Goal: Task Accomplishment & Management: Use online tool/utility

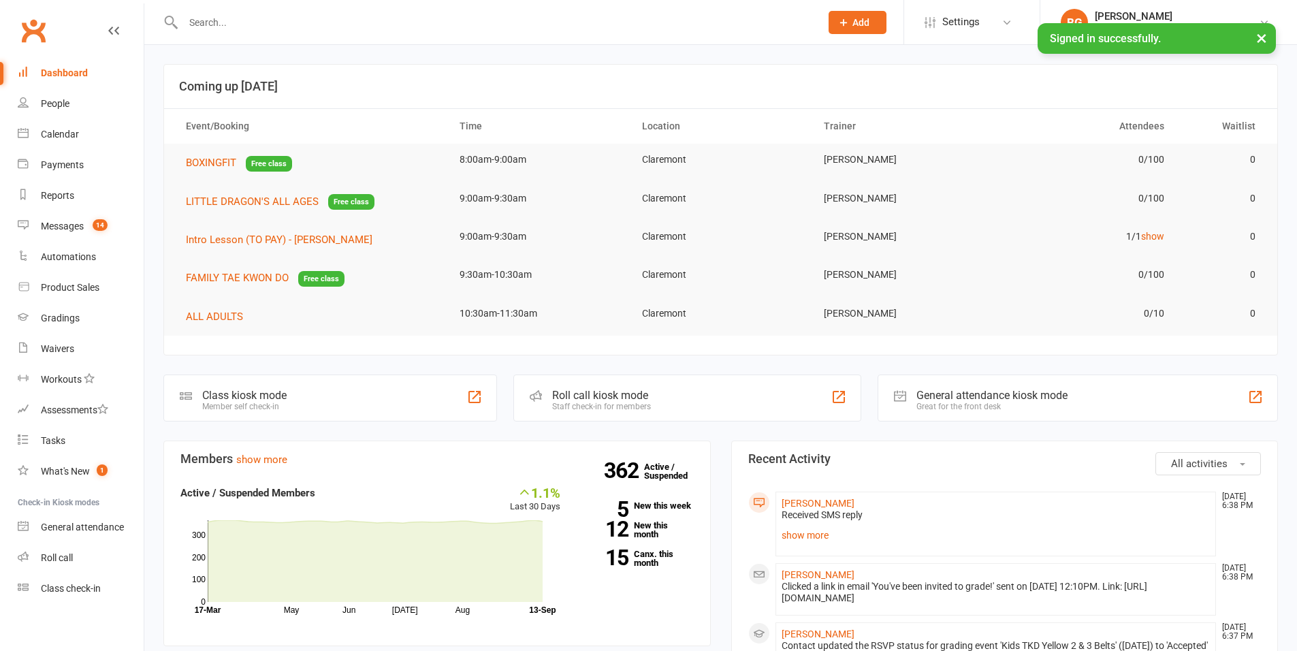
click at [47, 138] on div "Calendar" at bounding box center [60, 134] width 38 height 11
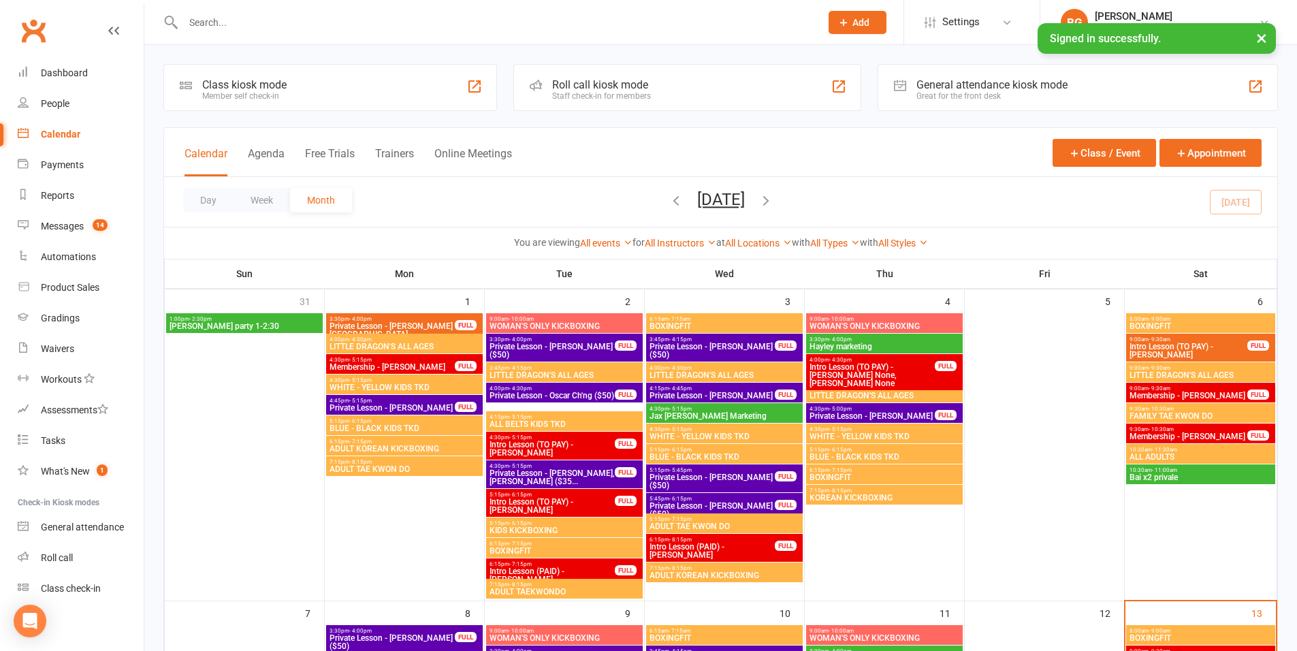
click at [1012, 85] on div "General attendance kiosk mode" at bounding box center [992, 84] width 151 height 13
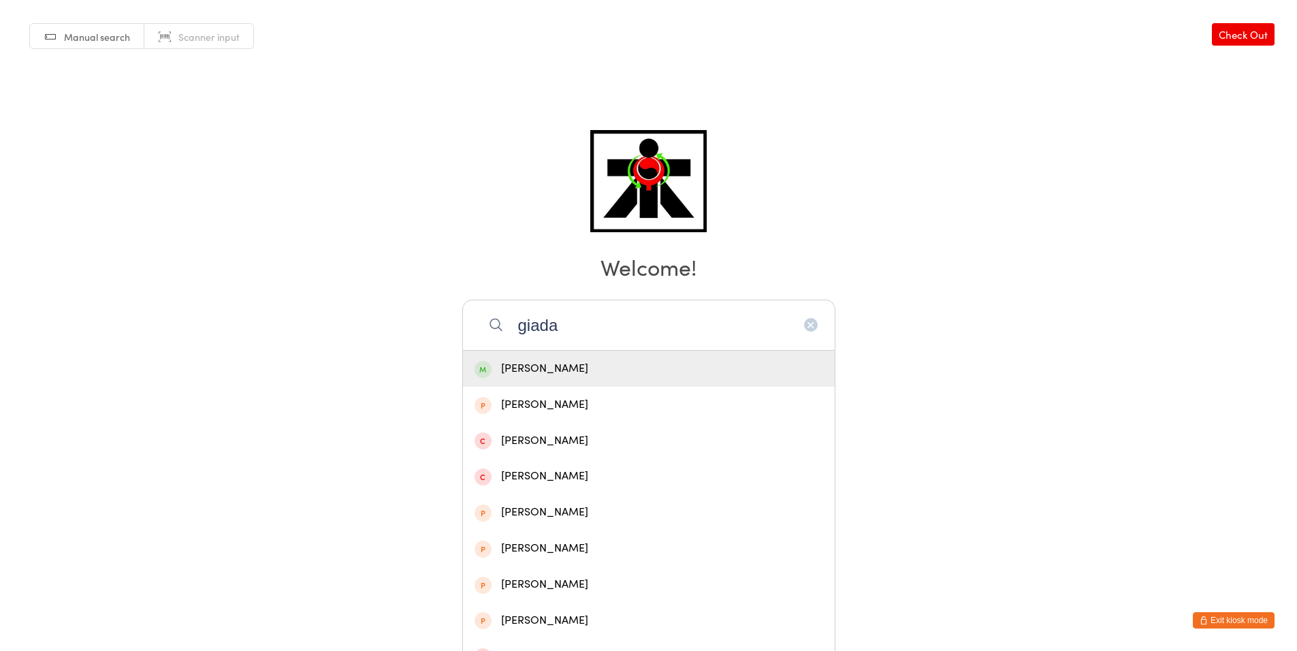
type input "giada"
click at [766, 355] on div "[PERSON_NAME]" at bounding box center [649, 369] width 372 height 36
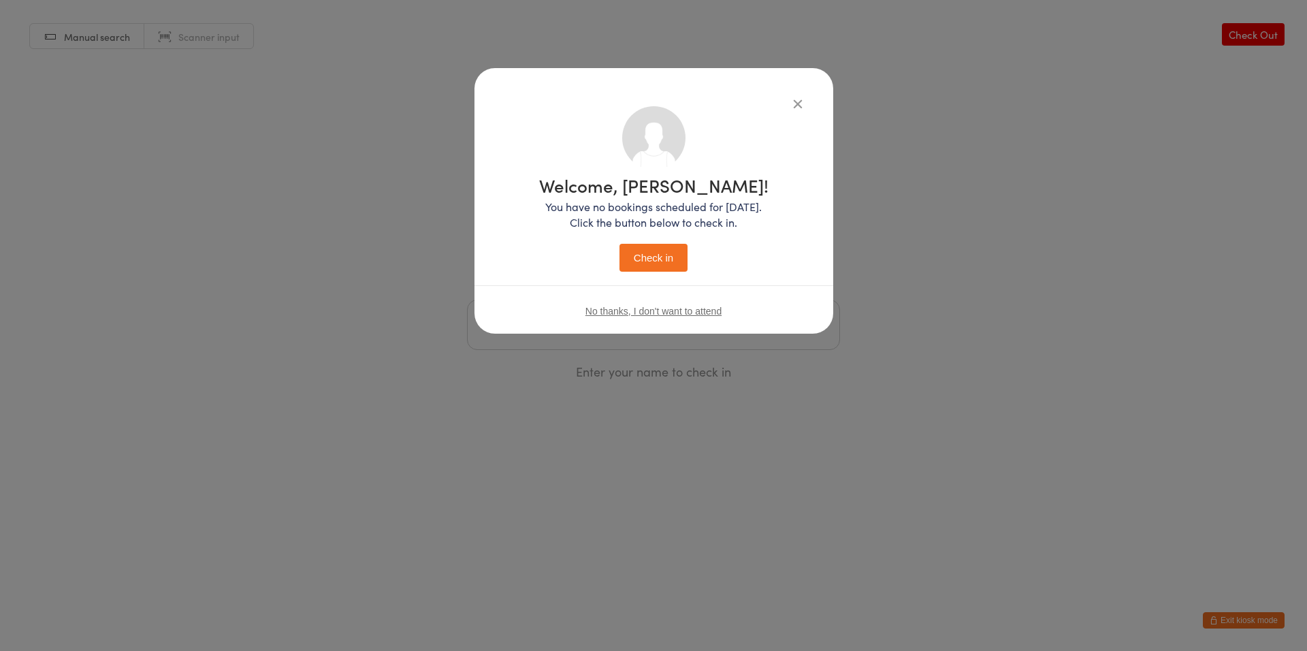
click at [686, 251] on button "Check in" at bounding box center [654, 258] width 68 height 28
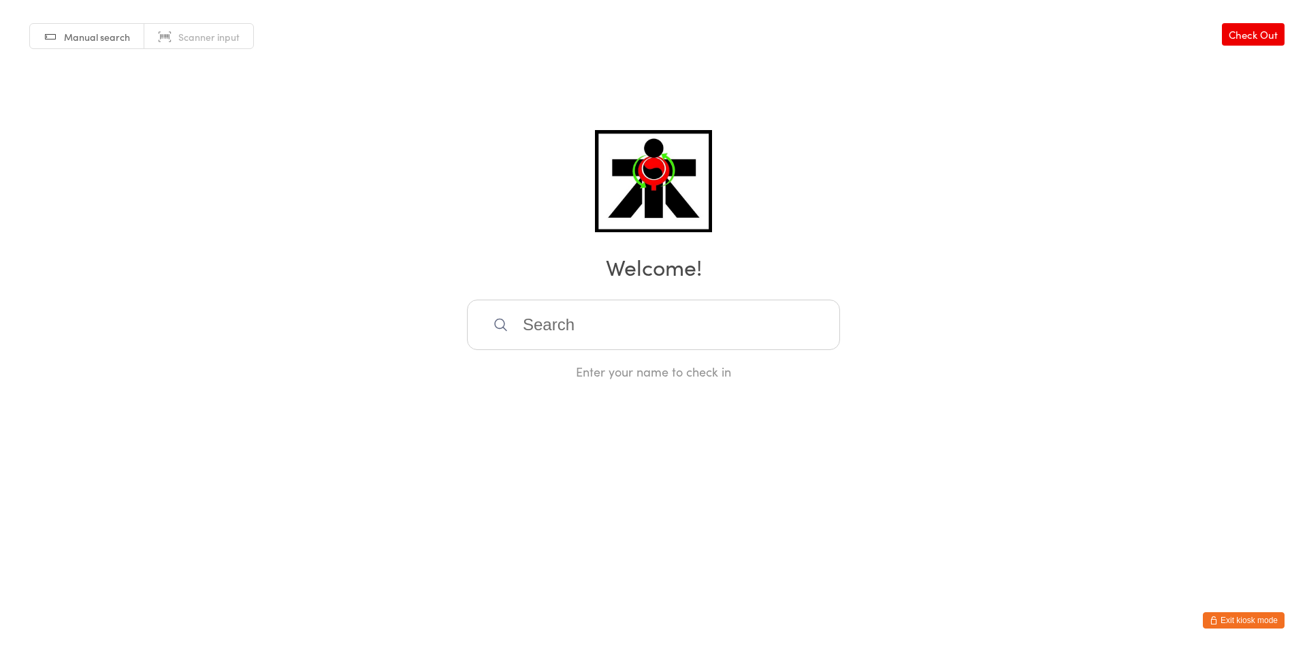
click at [554, 336] on input "search" at bounding box center [653, 325] width 373 height 50
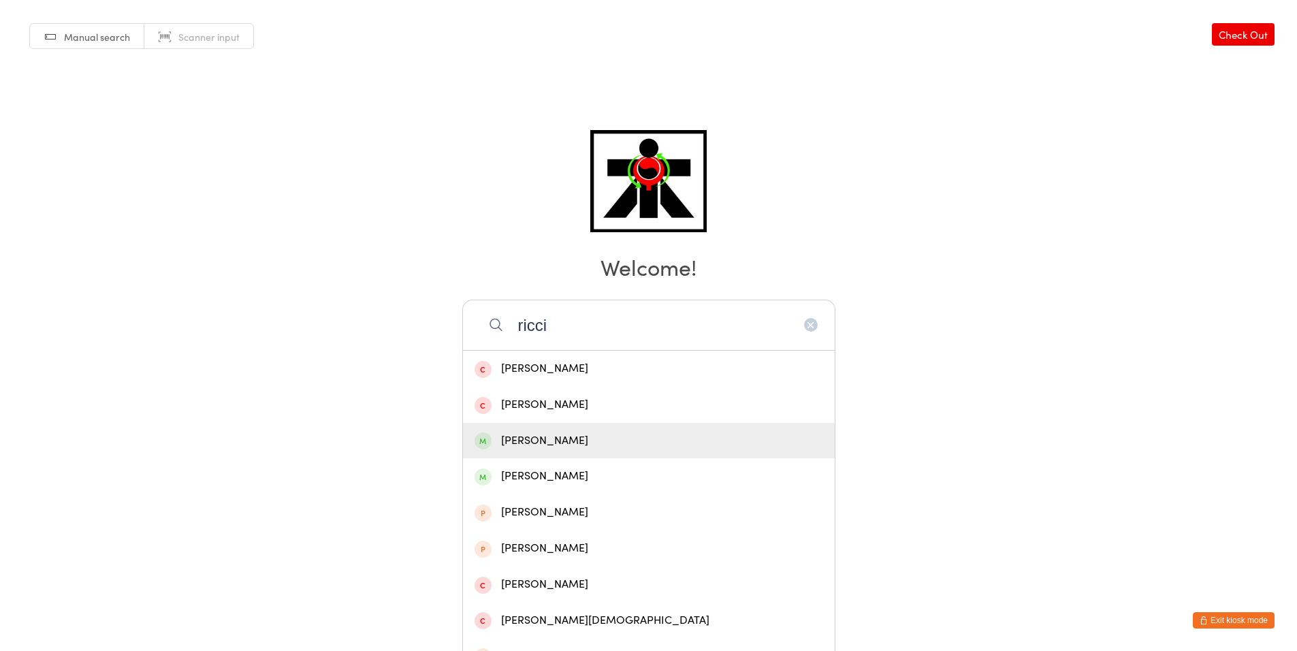
type input "ricci"
click at [541, 426] on div "[PERSON_NAME]" at bounding box center [649, 441] width 372 height 36
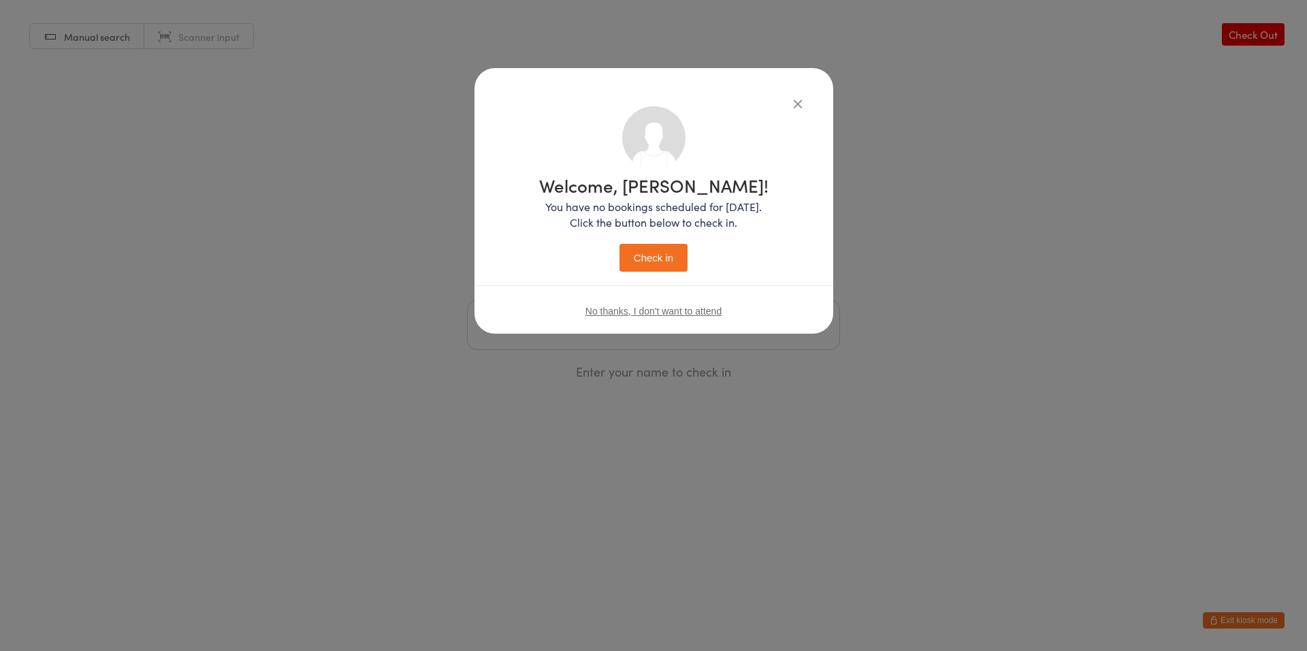
click at [637, 246] on button "Check in" at bounding box center [654, 258] width 68 height 28
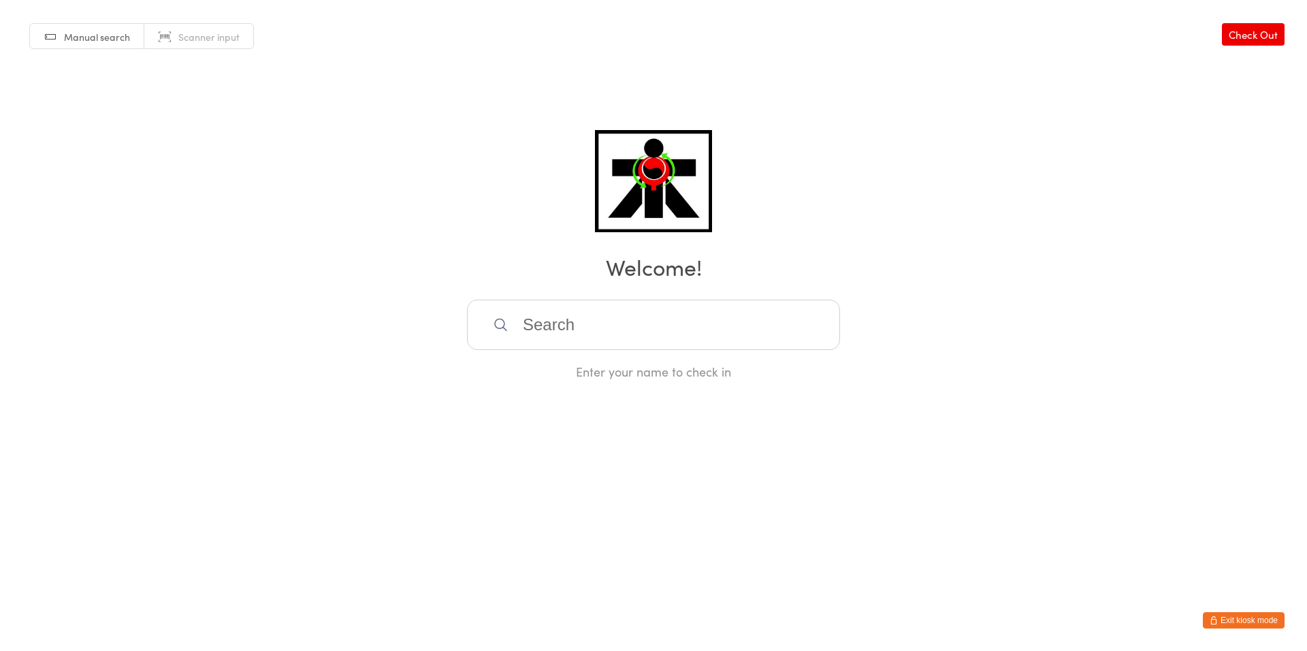
click at [578, 338] on input "search" at bounding box center [653, 325] width 373 height 50
type input "[PERSON_NAME]"
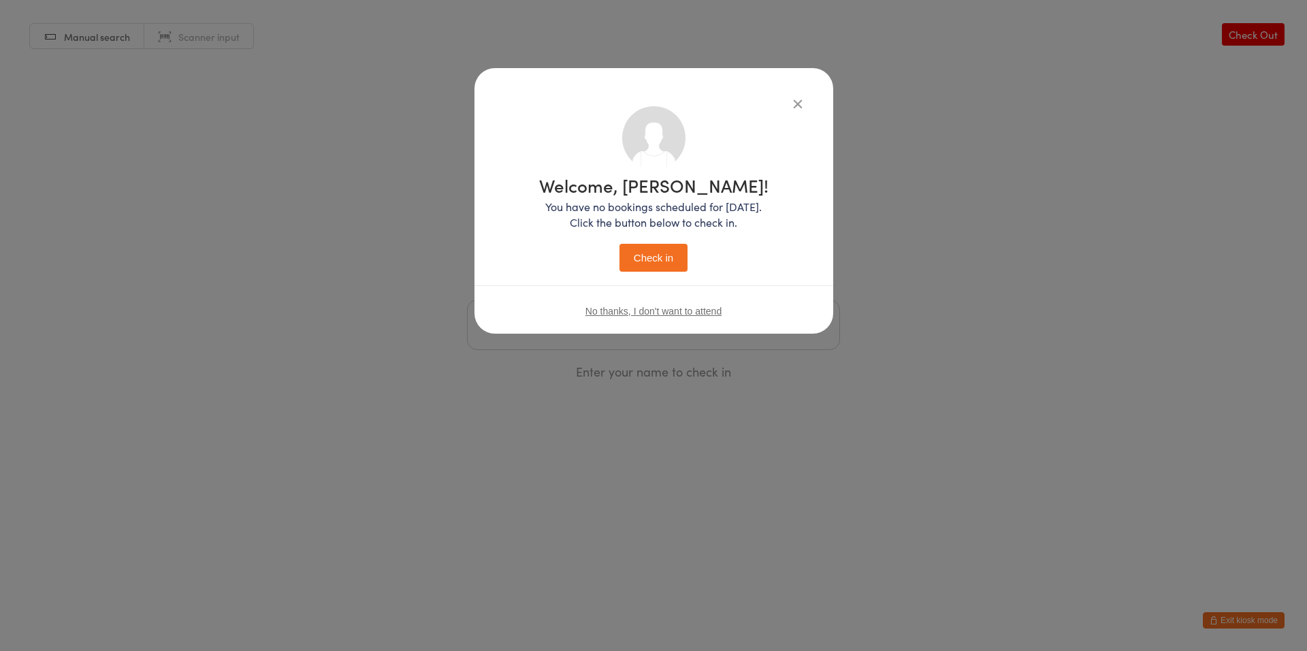
click at [620, 244] on button "Check in" at bounding box center [654, 258] width 68 height 28
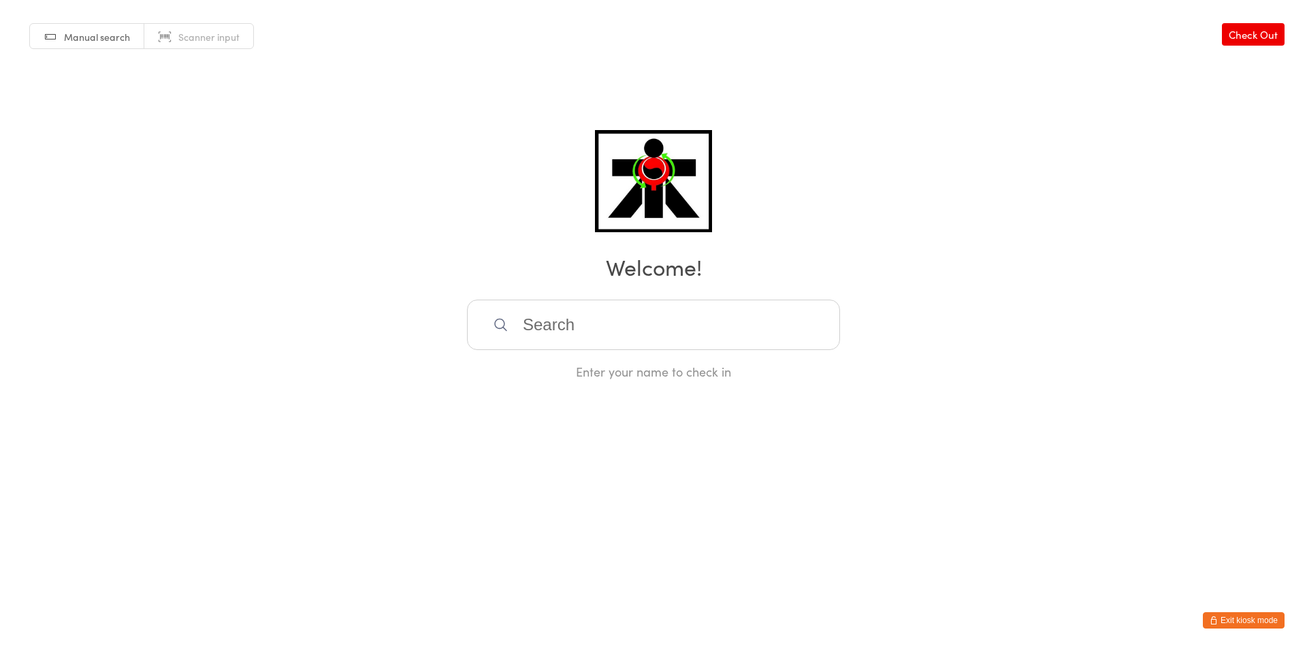
drag, startPoint x: 523, startPoint y: 297, endPoint x: 505, endPoint y: 341, distance: 47.9
click at [517, 313] on div "Manual search Scanner input Check Out Welcome! Enter your name to check in" at bounding box center [653, 190] width 1307 height 380
click at [520, 338] on input "search" at bounding box center [653, 325] width 373 height 50
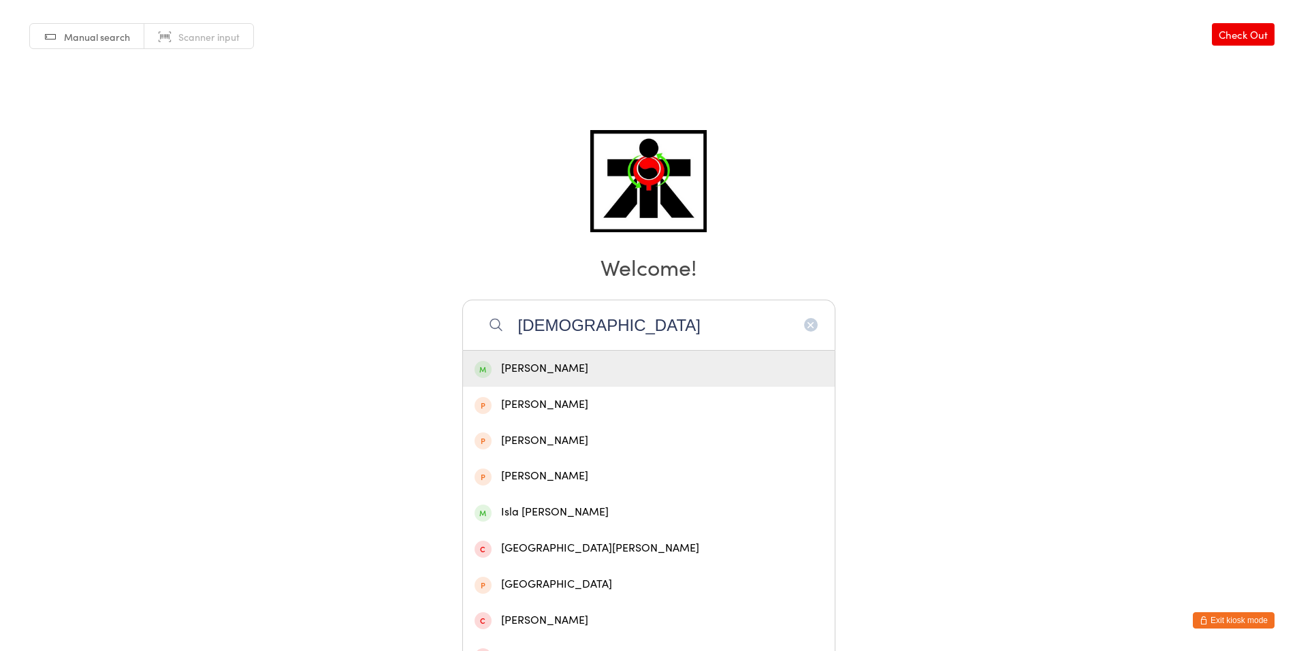
type input "[DEMOGRAPHIC_DATA]"
click at [513, 358] on div "[PERSON_NAME]" at bounding box center [649, 369] width 372 height 36
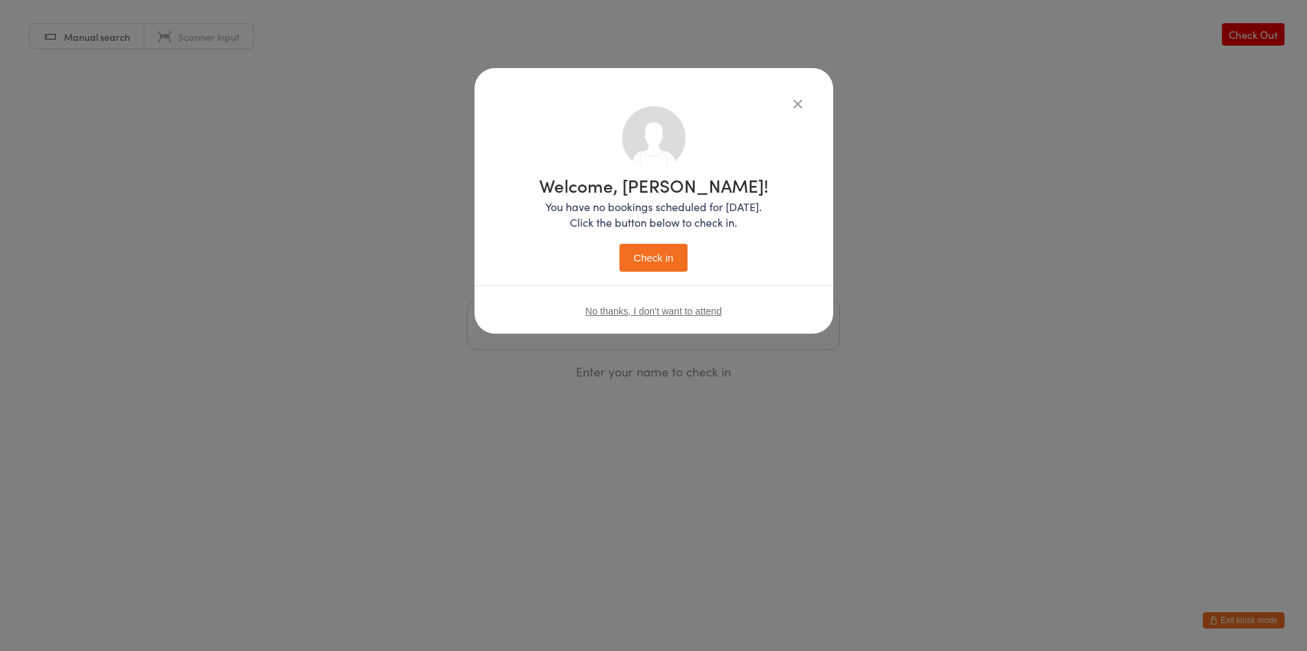
click at [654, 249] on button "Check in" at bounding box center [654, 258] width 68 height 28
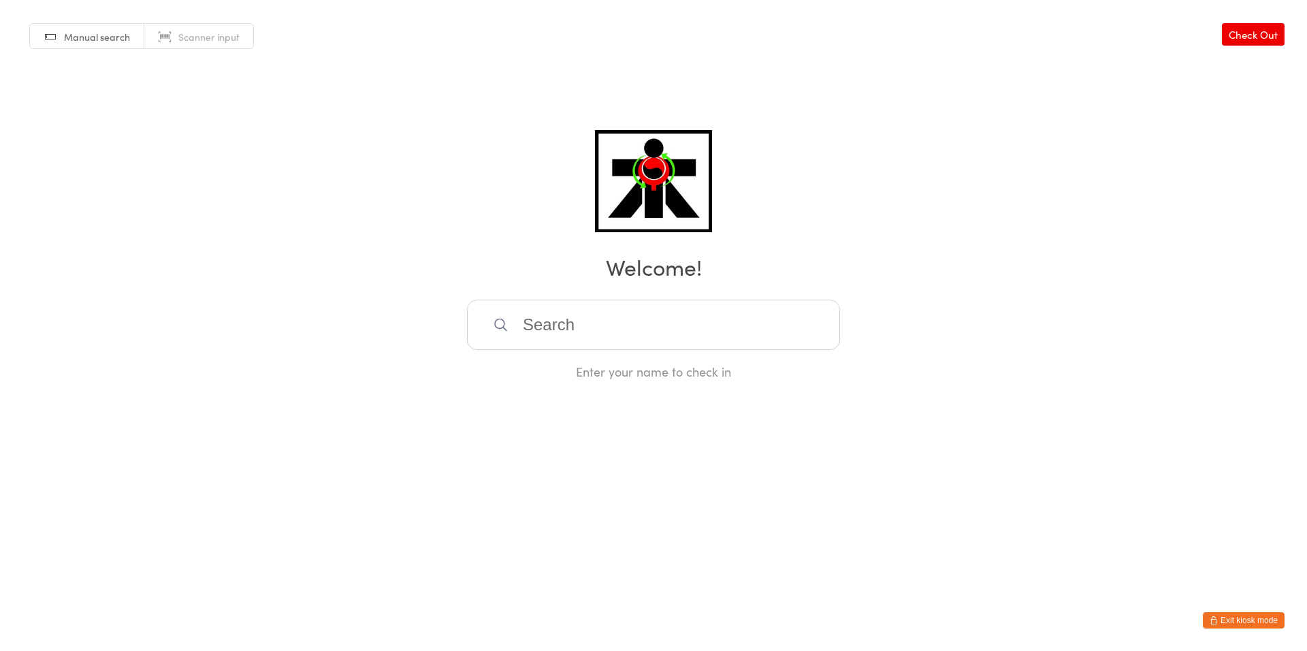
click at [528, 328] on input "search" at bounding box center [653, 325] width 373 height 50
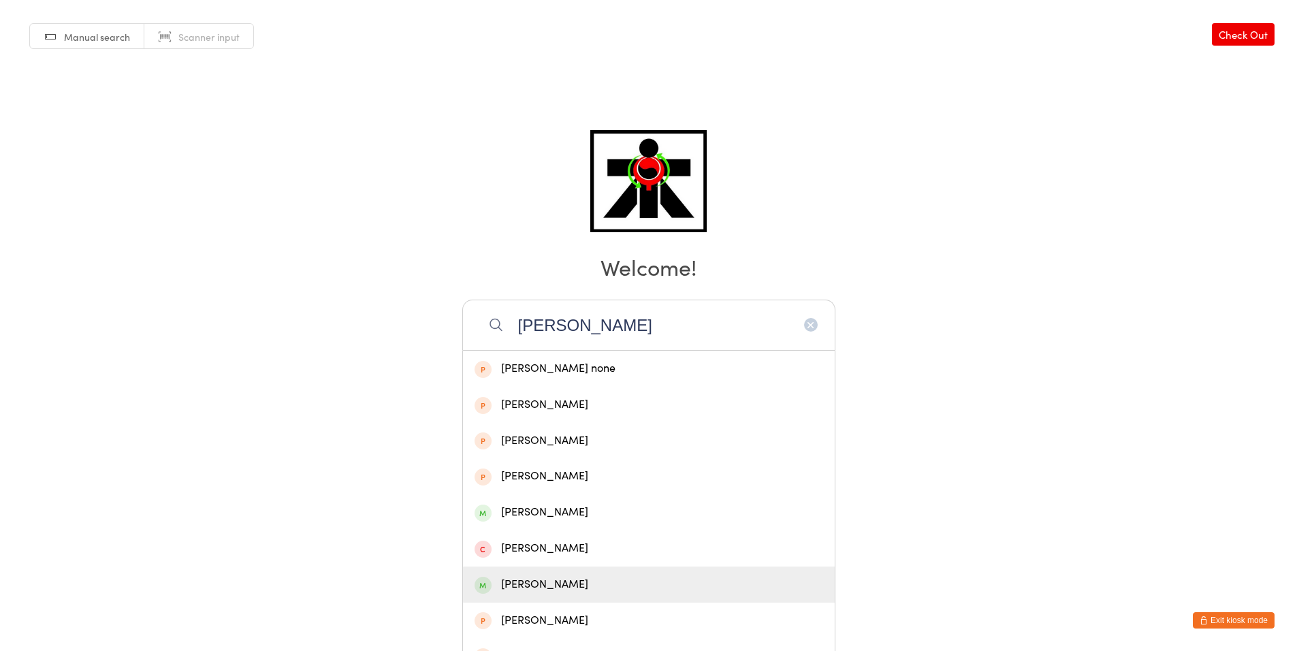
type input "[PERSON_NAME]"
click at [552, 582] on div "[PERSON_NAME]" at bounding box center [649, 584] width 349 height 18
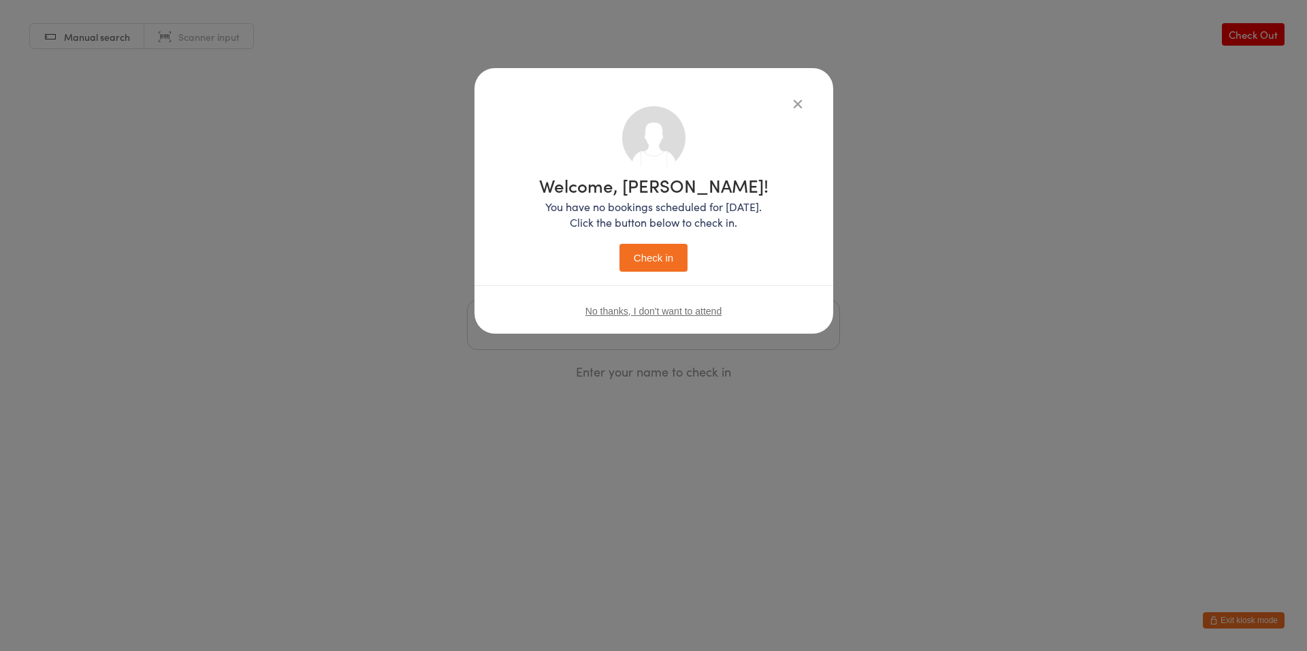
click at [674, 256] on button "Check in" at bounding box center [654, 258] width 68 height 28
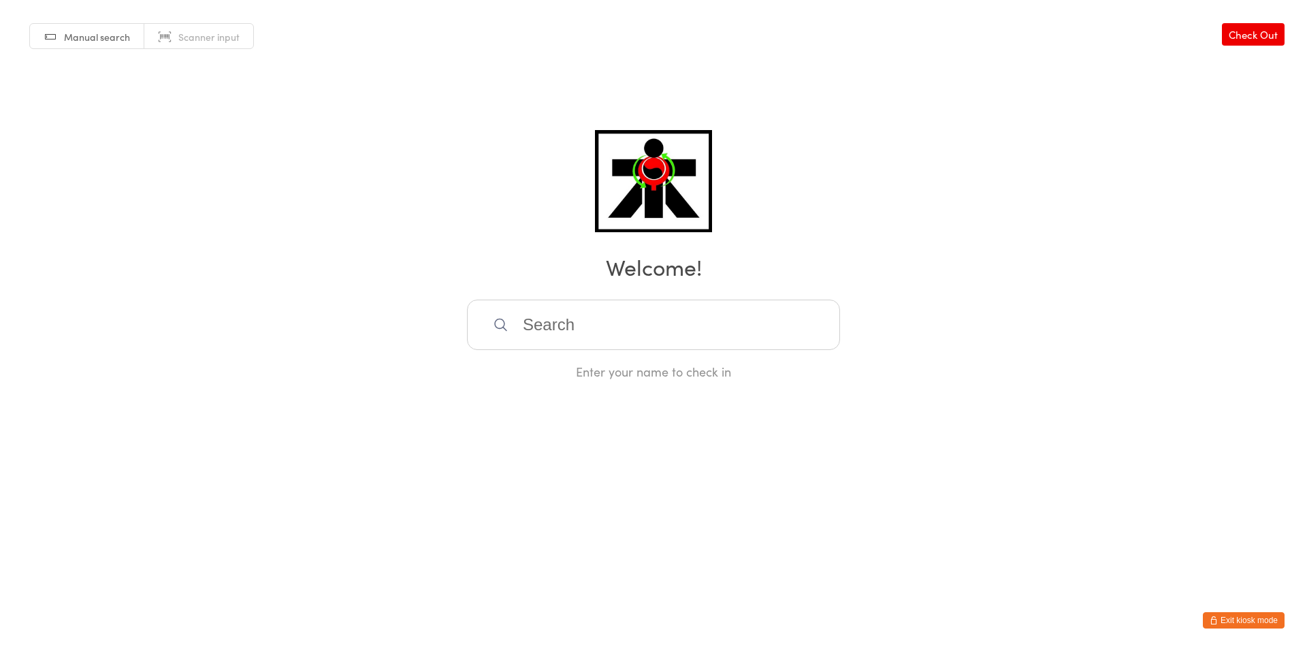
click at [638, 342] on input "search" at bounding box center [653, 325] width 373 height 50
type input "louisemoly"
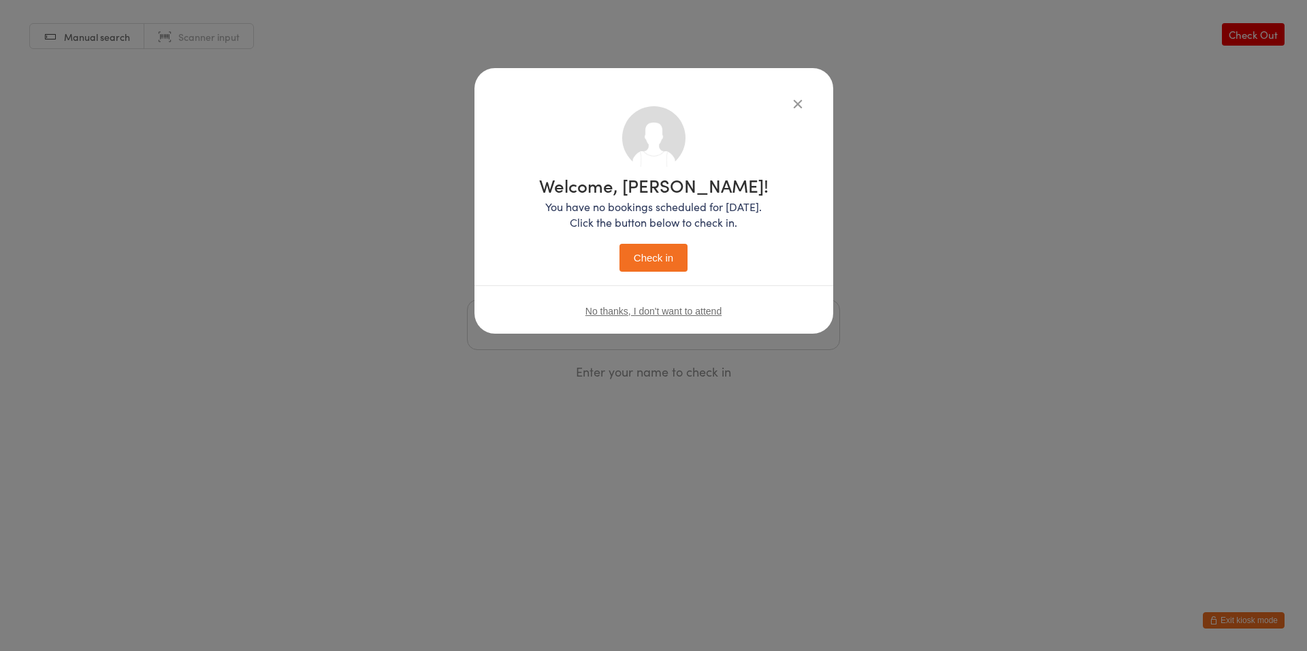
click at [620, 244] on button "Check in" at bounding box center [654, 258] width 68 height 28
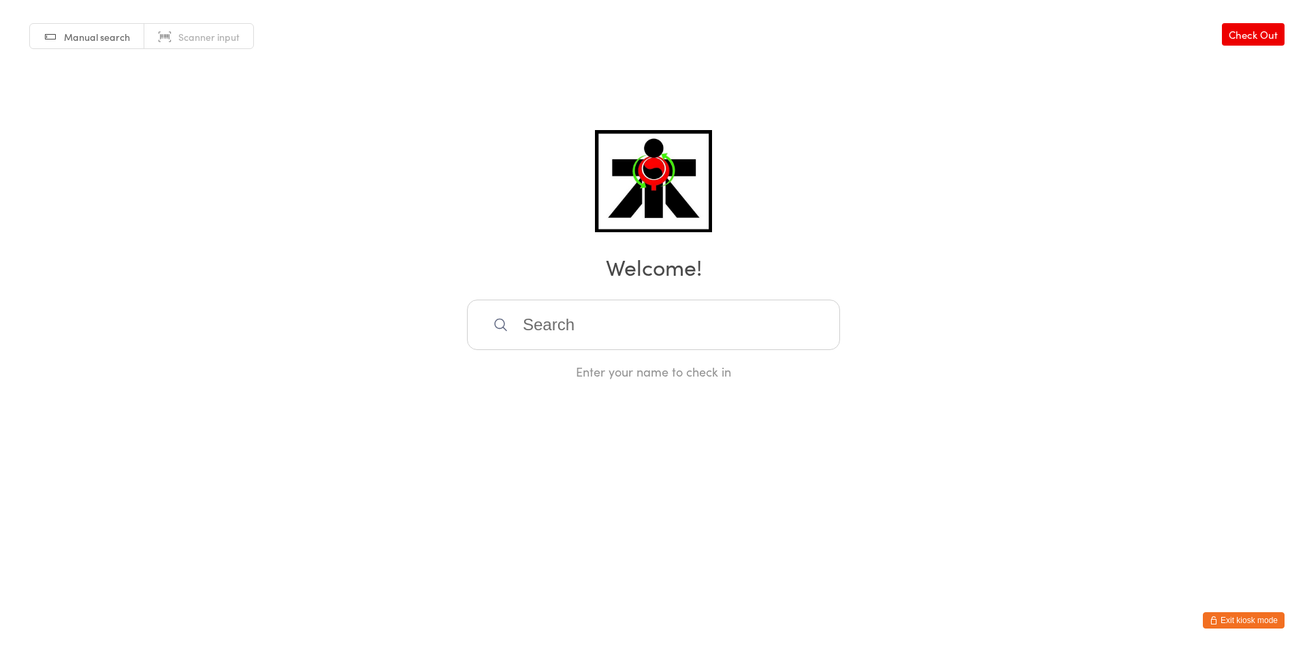
click at [631, 332] on input "search" at bounding box center [653, 325] width 373 height 50
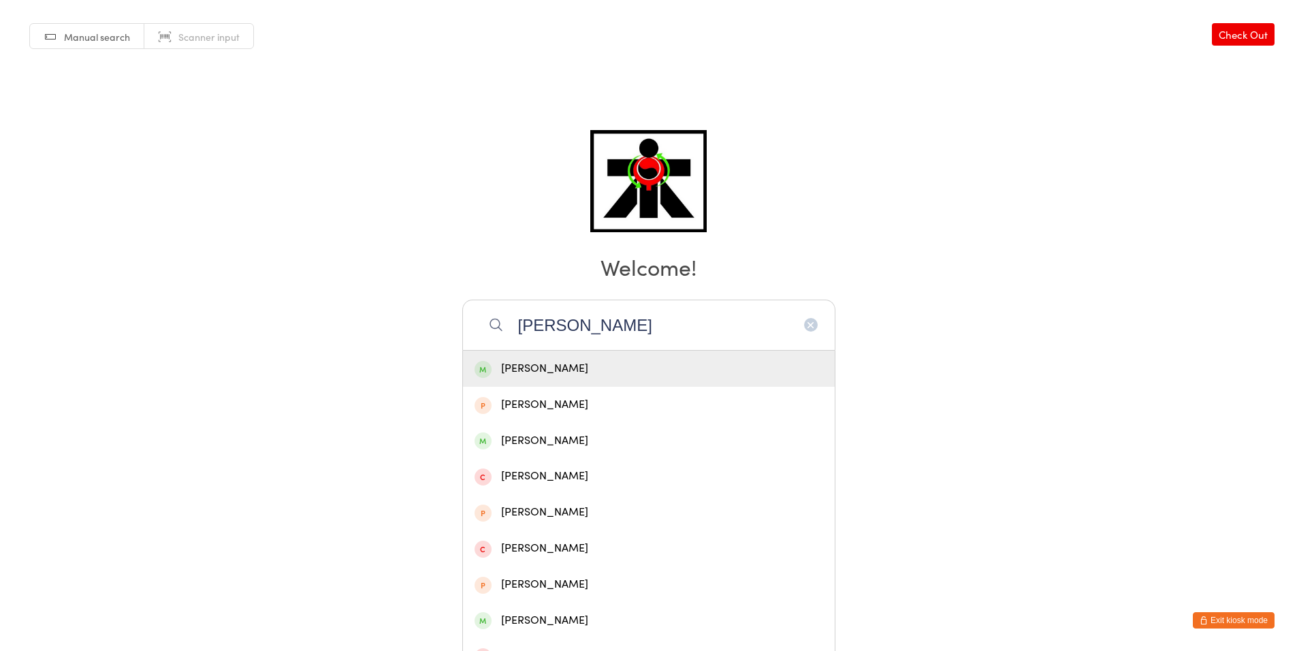
type input "[PERSON_NAME]"
click at [592, 357] on div "[PERSON_NAME]" at bounding box center [649, 369] width 372 height 36
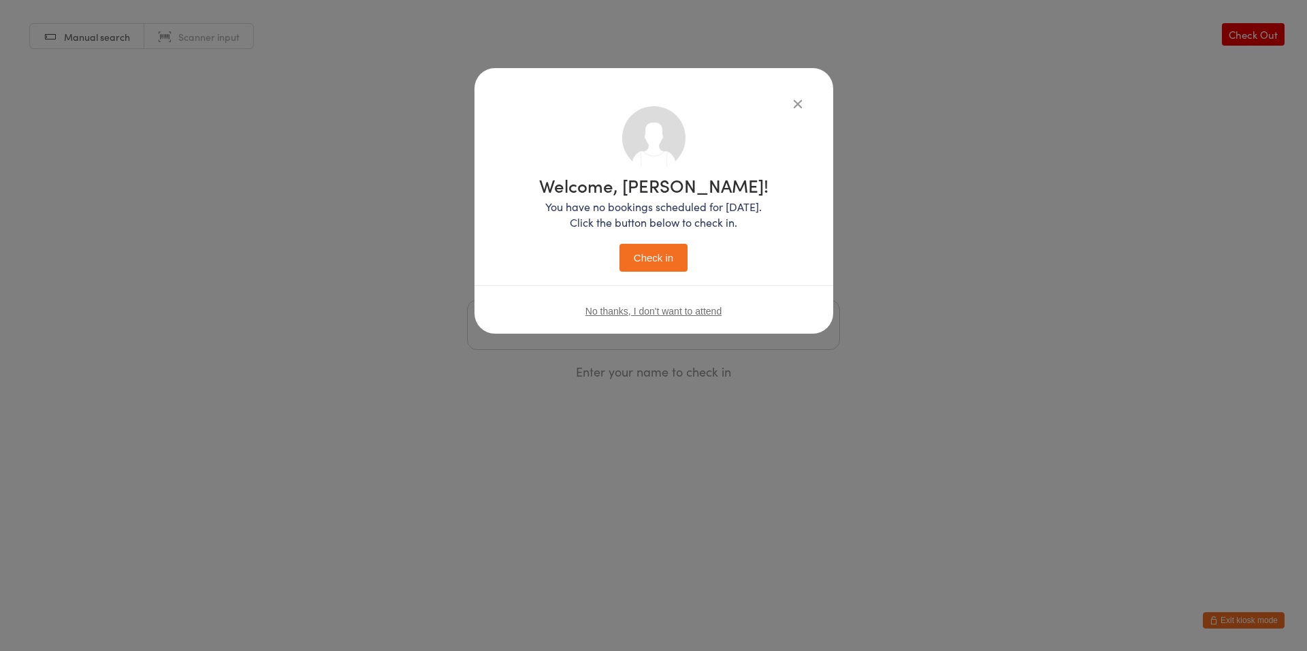
click at [677, 251] on button "Check in" at bounding box center [654, 258] width 68 height 28
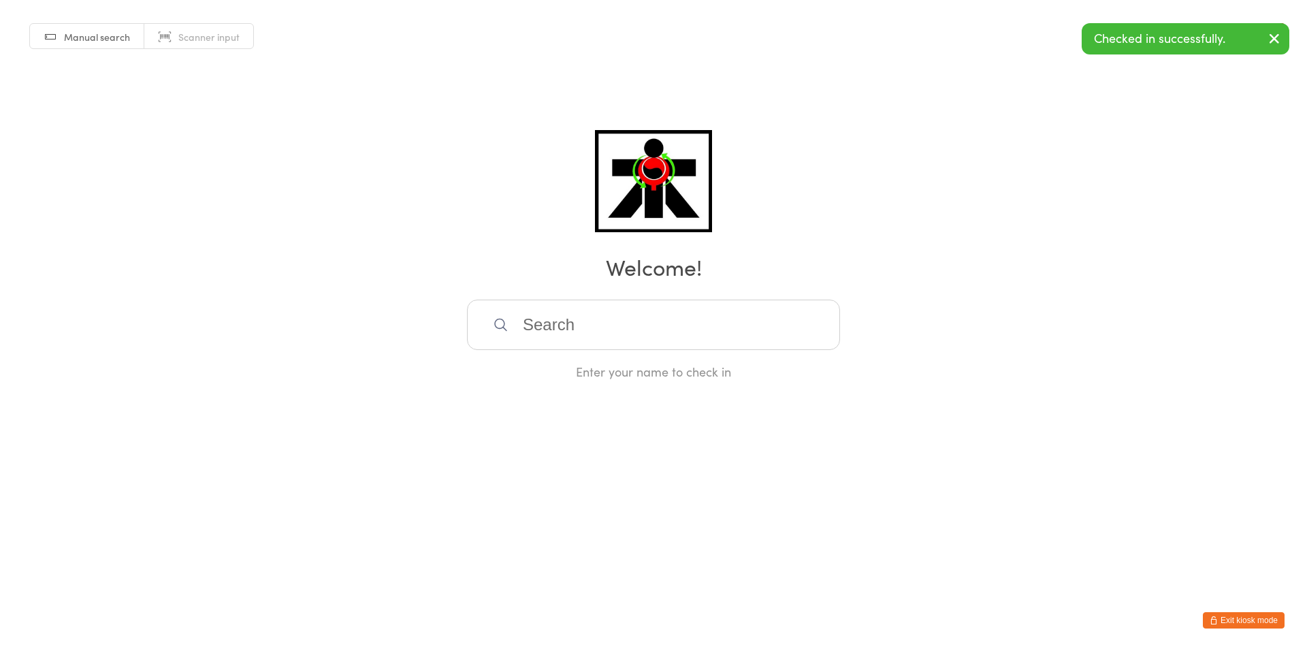
click at [631, 328] on input "search" at bounding box center [653, 325] width 373 height 50
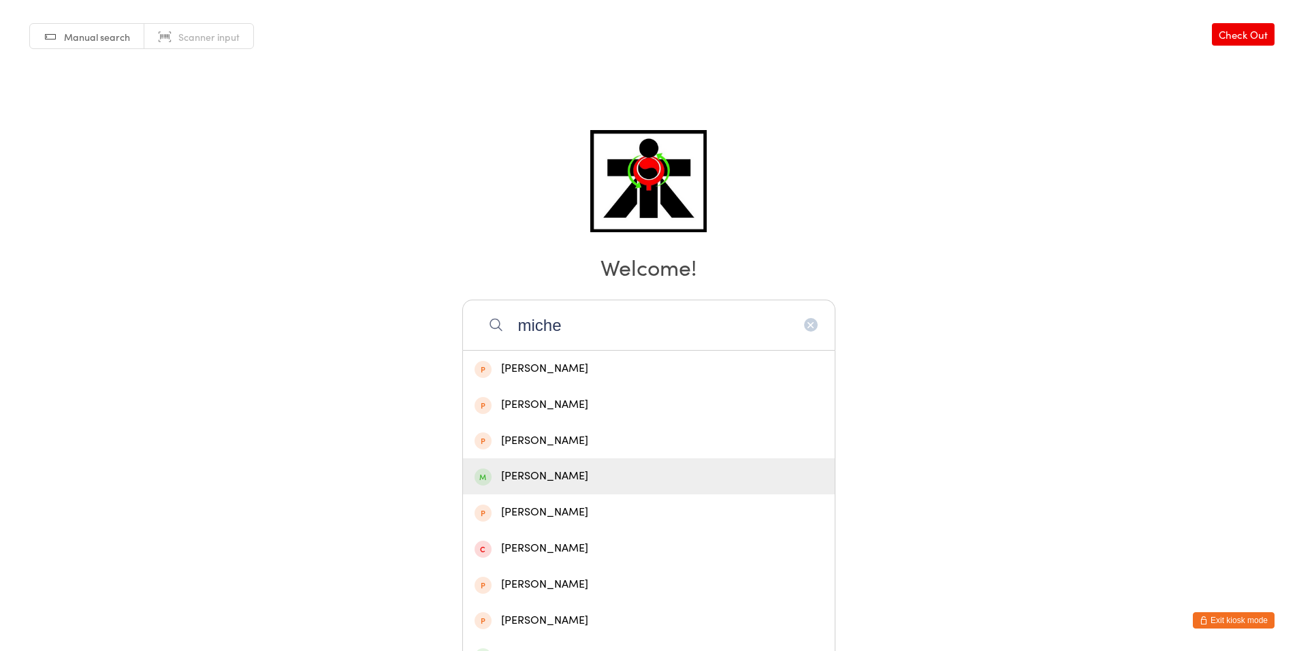
type input "miche"
click at [565, 482] on div "[PERSON_NAME]" at bounding box center [649, 476] width 349 height 18
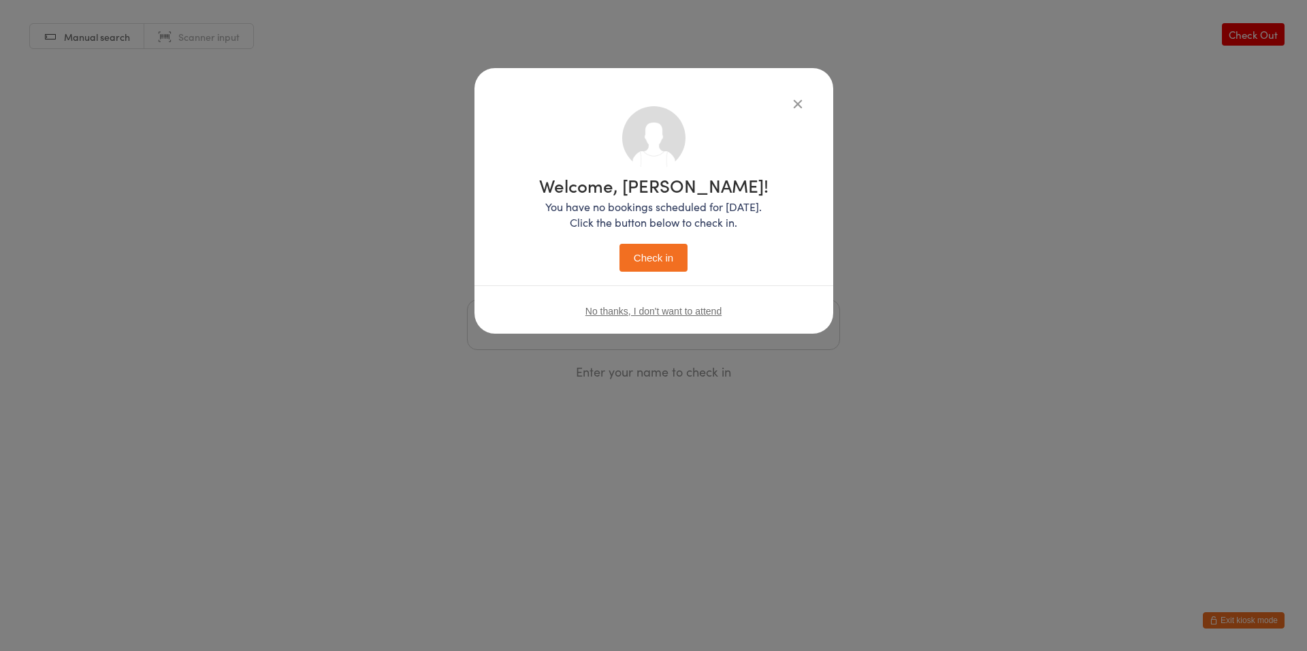
click at [672, 273] on div "Welcome, [PERSON_NAME]! You have no bookings scheduled for [DATE]. Click the bu…" at bounding box center [654, 221] width 304 height 230
click at [682, 261] on button "Check in" at bounding box center [654, 258] width 68 height 28
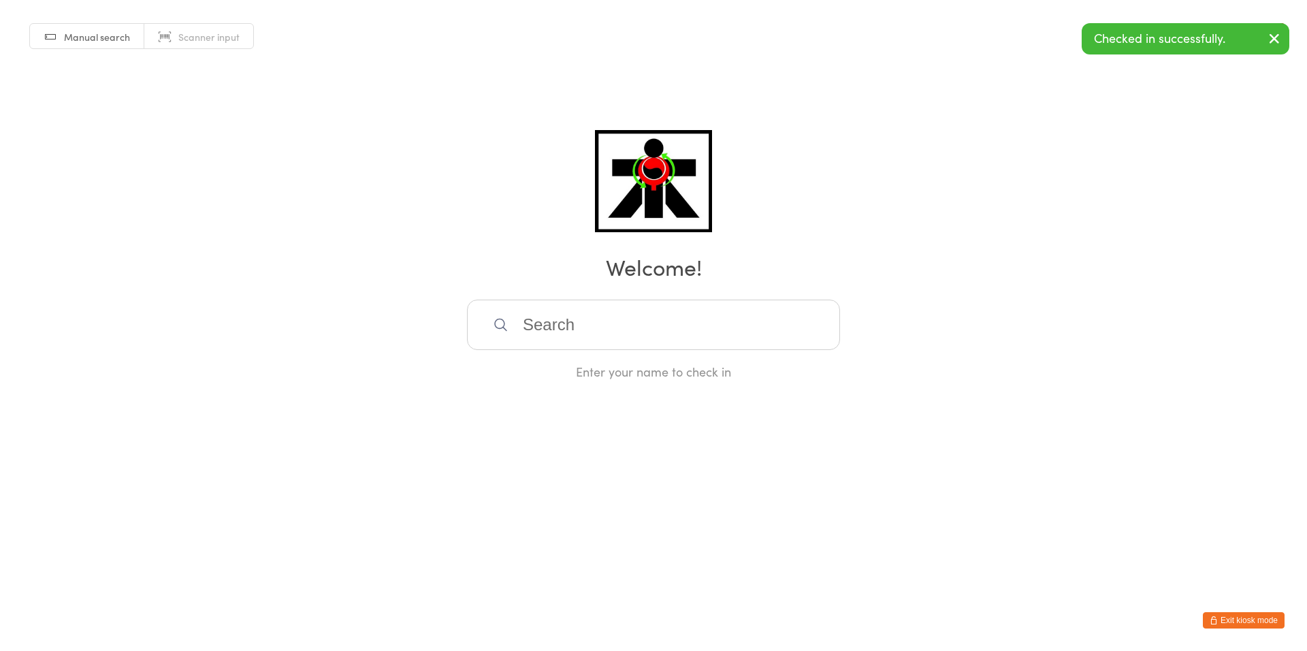
click at [668, 338] on input "search" at bounding box center [653, 325] width 373 height 50
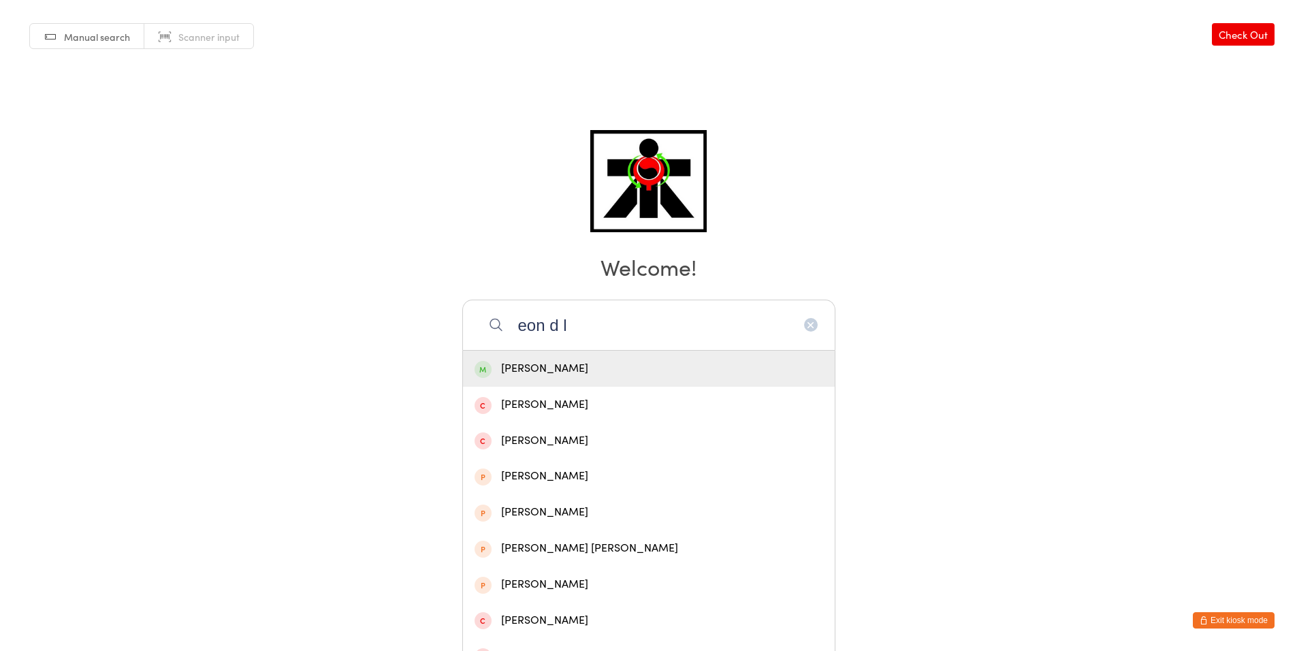
type input "eon d l"
click at [644, 361] on div "[PERSON_NAME]" at bounding box center [649, 369] width 349 height 18
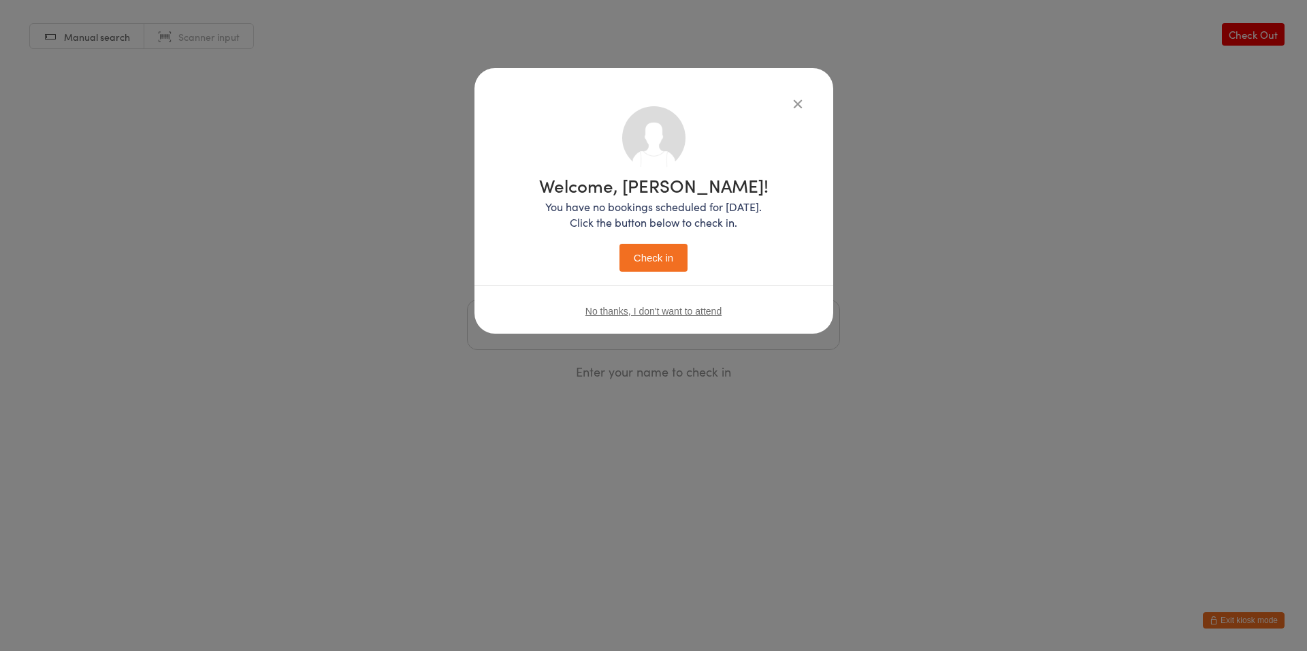
click at [655, 265] on button "Check in" at bounding box center [654, 258] width 68 height 28
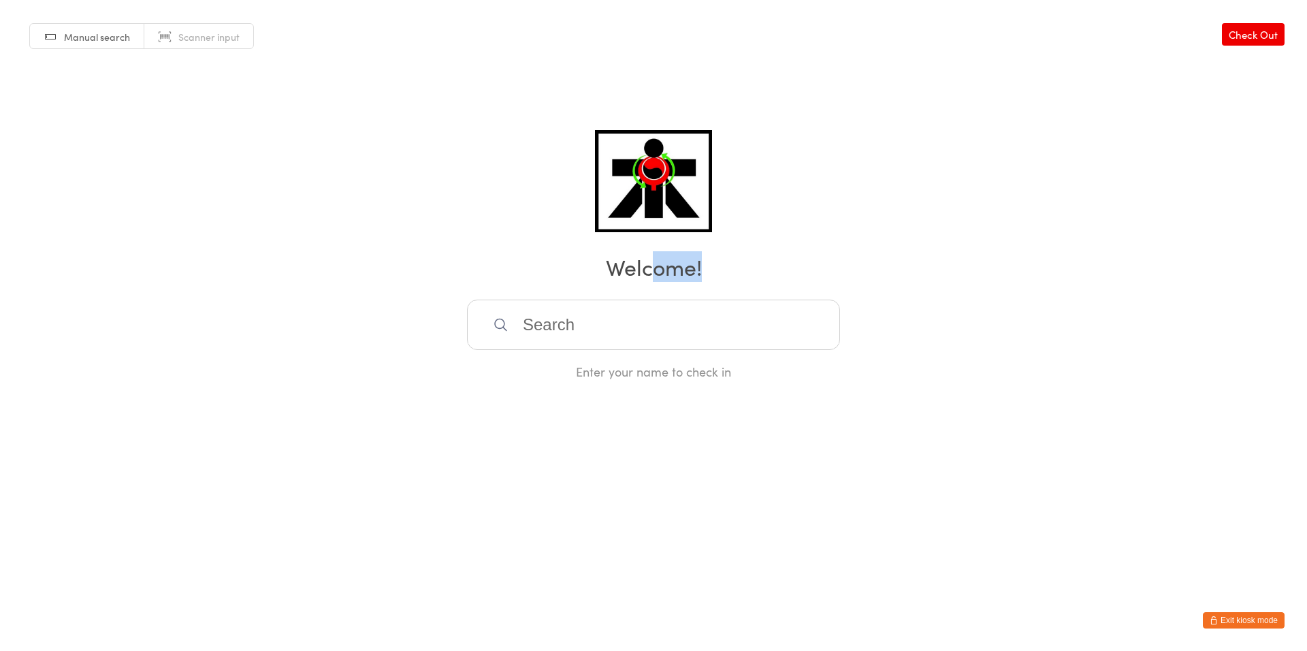
drag, startPoint x: 726, startPoint y: 286, endPoint x: 651, endPoint y: 280, distance: 75.2
click at [651, 280] on div "Manual search Scanner input Check Out Welcome! Enter your name to check in" at bounding box center [653, 190] width 1307 height 380
click at [650, 275] on h2 "Welcome!" at bounding box center [654, 266] width 1280 height 31
drag, startPoint x: 650, startPoint y: 273, endPoint x: 590, endPoint y: 330, distance: 82.8
click at [590, 330] on div "Manual search Scanner input Check Out Welcome! Enter your name to check in" at bounding box center [653, 190] width 1307 height 380
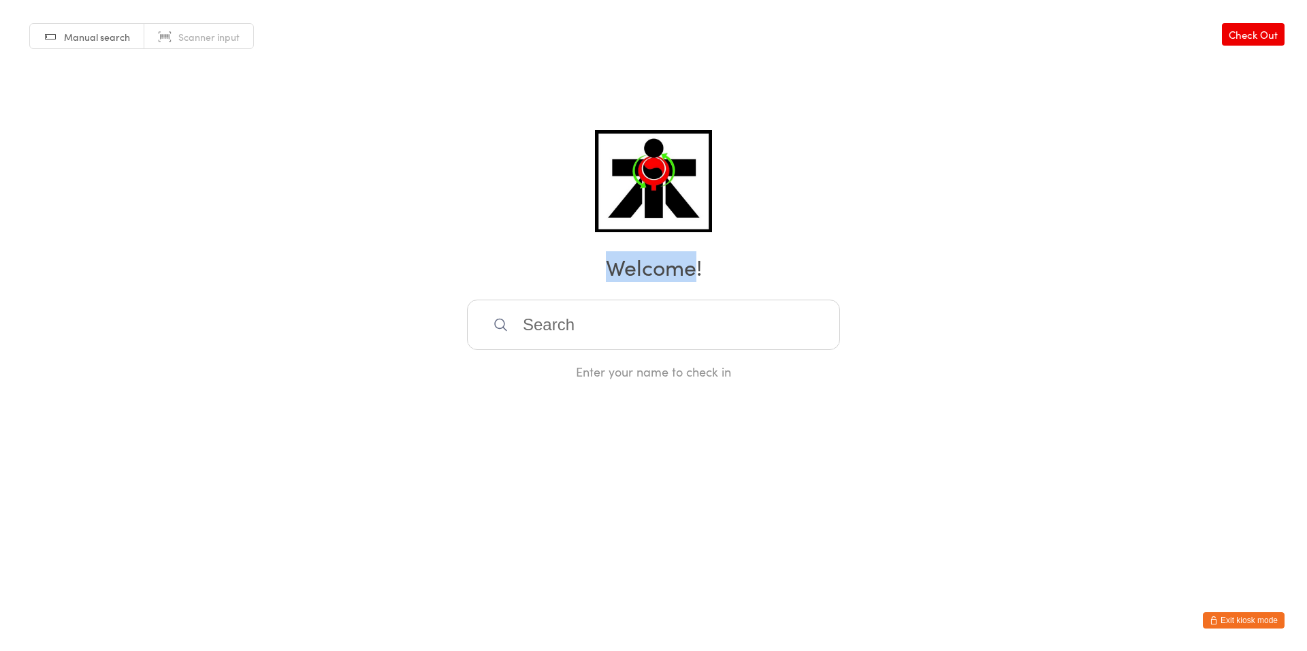
click at [590, 330] on input "search" at bounding box center [653, 325] width 373 height 50
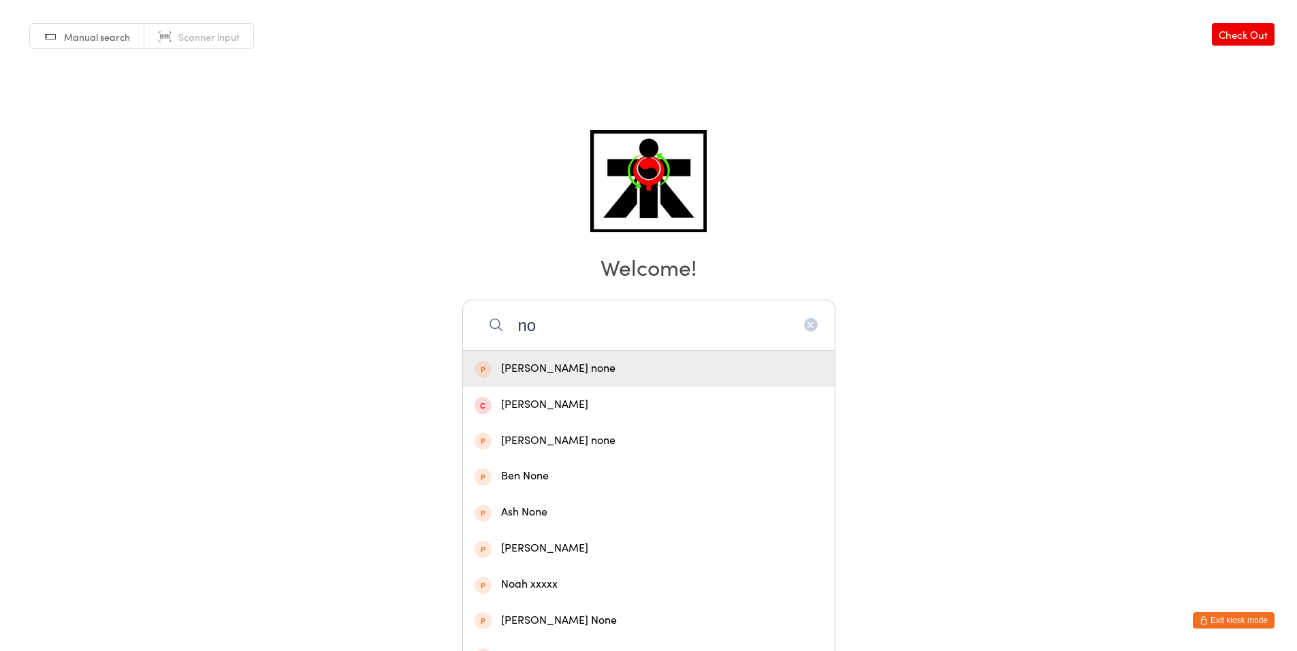
type input "n"
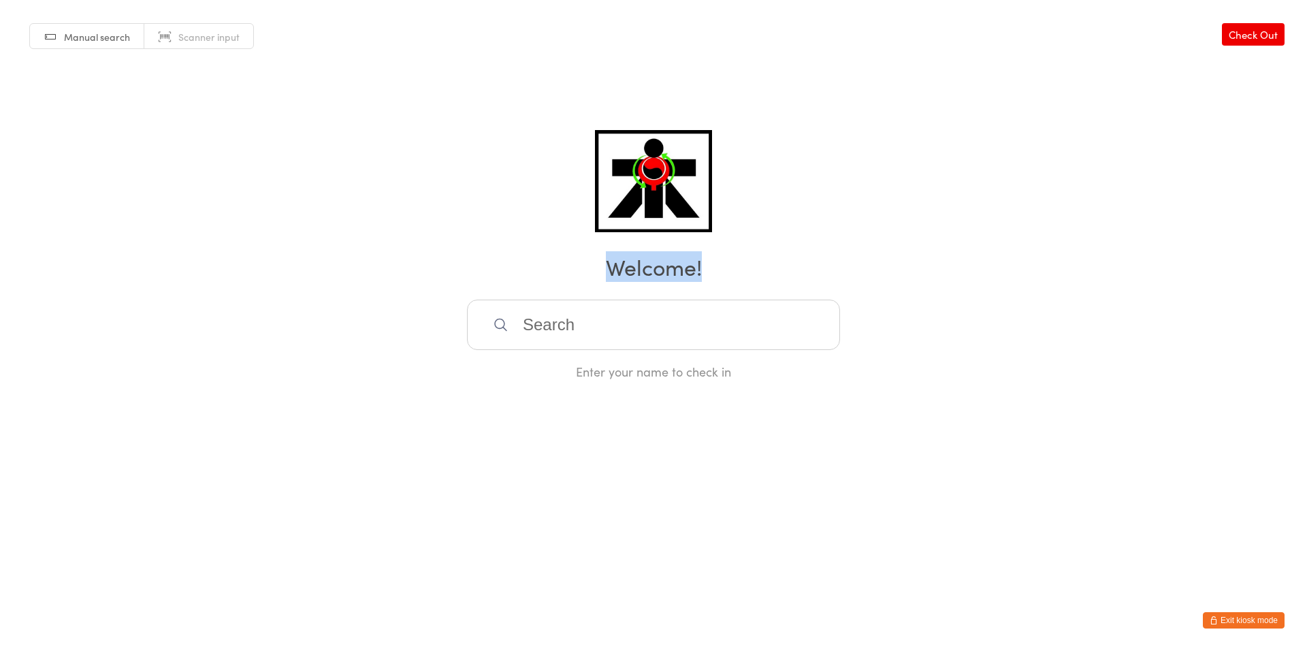
drag, startPoint x: 705, startPoint y: 264, endPoint x: 612, endPoint y: 253, distance: 93.3
click at [612, 253] on h2 "Welcome!" at bounding box center [654, 266] width 1280 height 31
click at [621, 256] on h2 "Welcome!" at bounding box center [654, 266] width 1280 height 31
click at [727, 289] on div "Manual search Scanner input Check Out Welcome! Enter your name to check in" at bounding box center [653, 190] width 1307 height 380
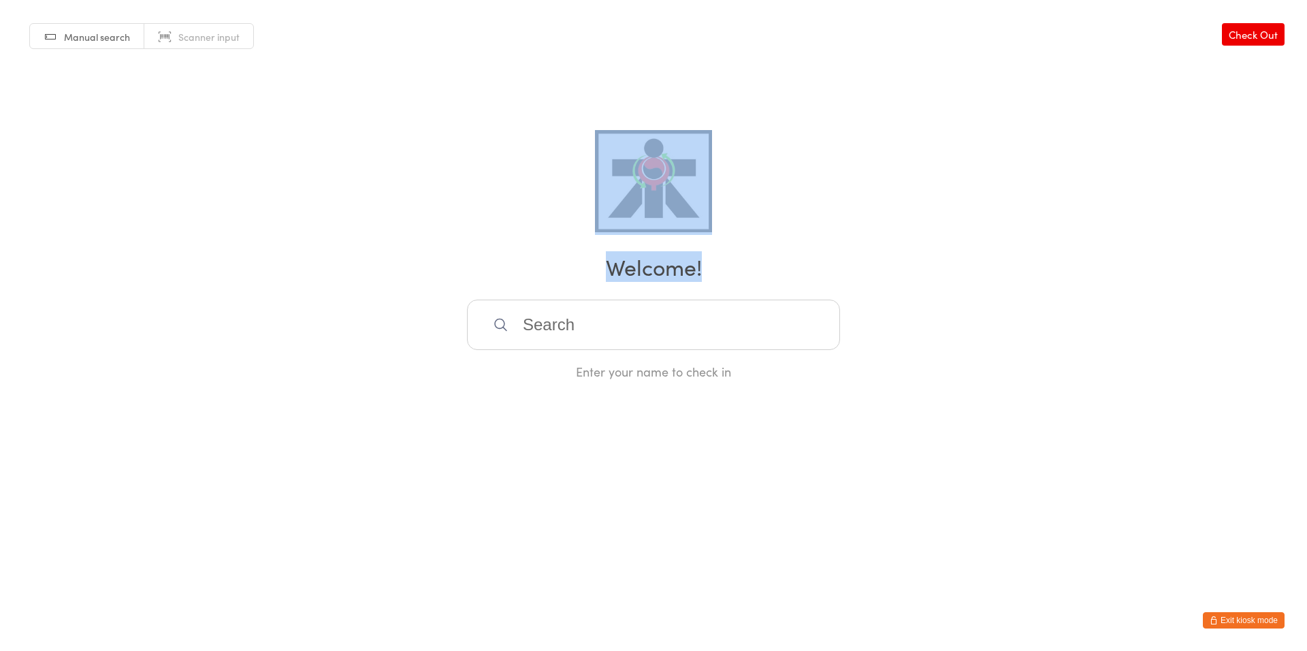
drag, startPoint x: 705, startPoint y: 259, endPoint x: 637, endPoint y: 232, distance: 72.7
click at [638, 232] on div "Manual search Scanner input Check Out Welcome! Enter your name to check in" at bounding box center [653, 190] width 1307 height 380
drag, startPoint x: 609, startPoint y: 221, endPoint x: 784, endPoint y: 142, distance: 192.3
click at [797, 133] on div "Manual search Scanner input Check Out Welcome! Enter your name to check in" at bounding box center [653, 190] width 1307 height 380
click at [703, 200] on img at bounding box center [653, 181] width 116 height 102
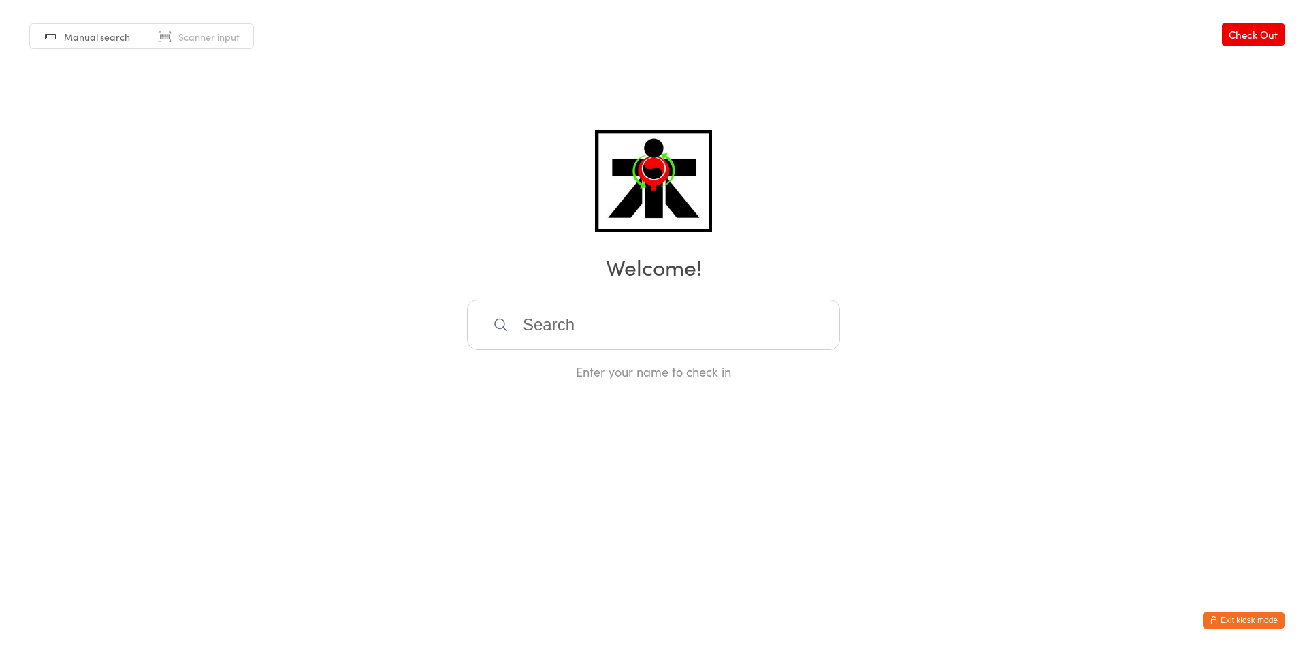
click at [738, 195] on div "Manual search Scanner input Check Out Welcome! Enter your name to check in" at bounding box center [653, 190] width 1307 height 380
click at [664, 313] on input "search" at bounding box center [653, 325] width 373 height 50
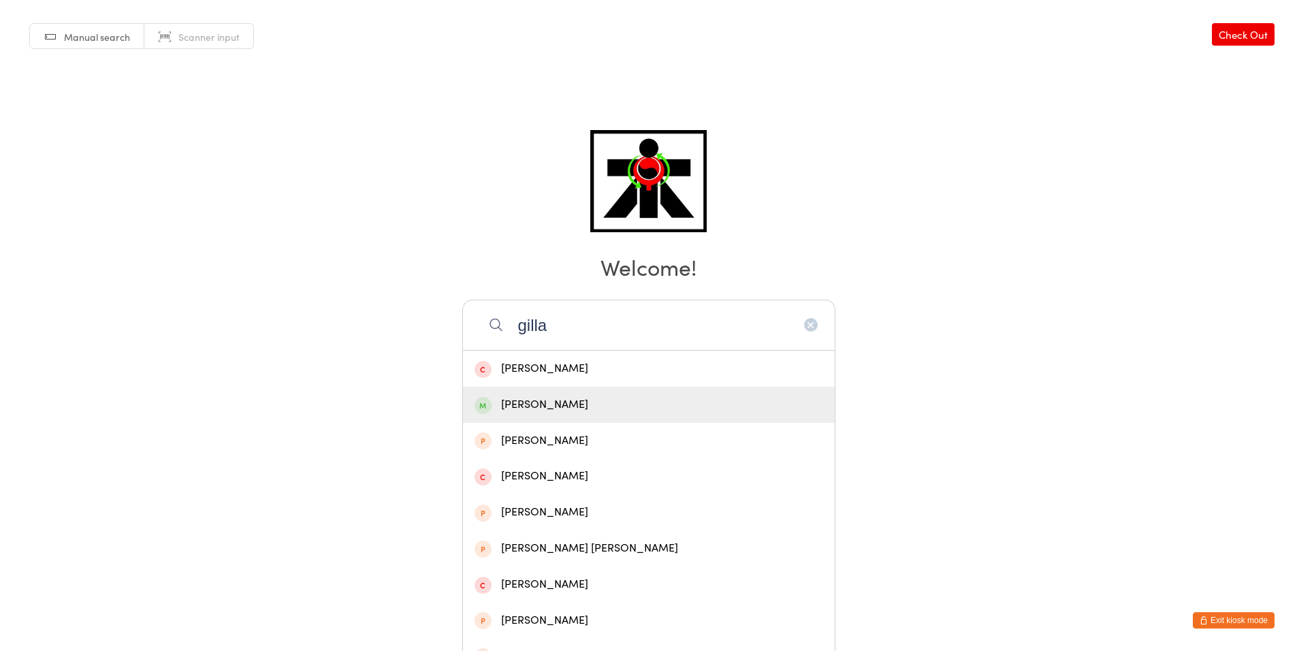
type input "gilla"
click at [652, 401] on div "[PERSON_NAME]" at bounding box center [649, 405] width 349 height 18
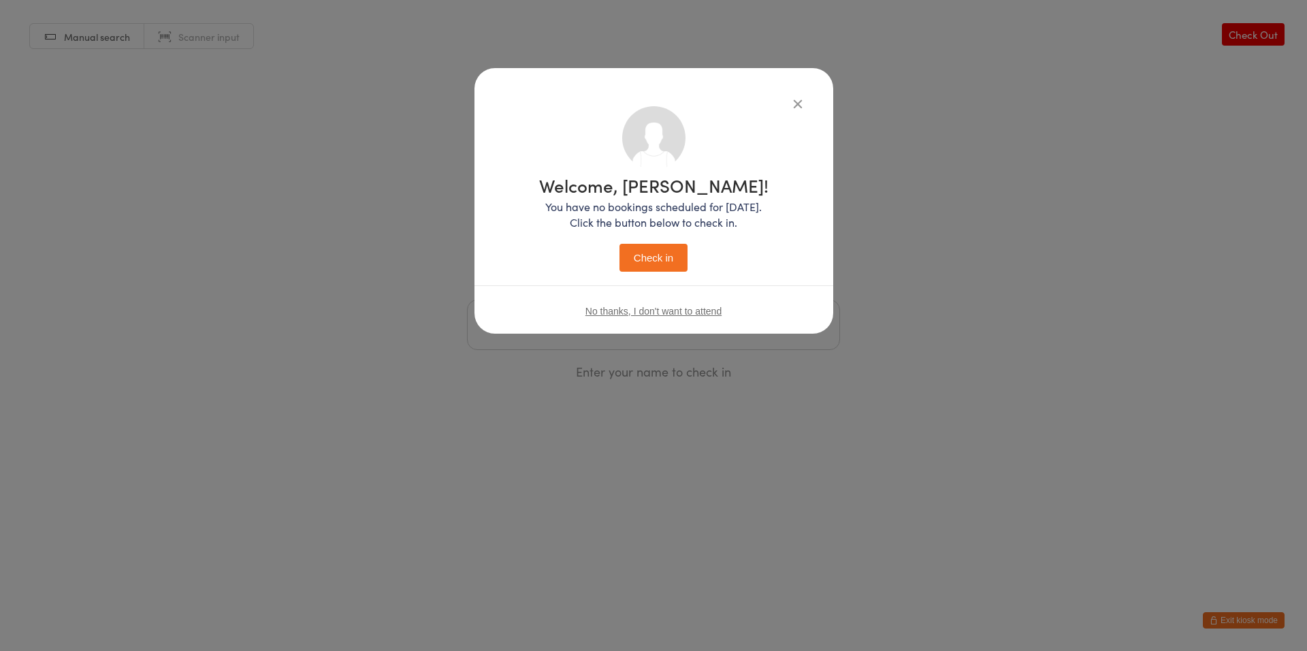
click at [658, 267] on button "Check in" at bounding box center [654, 258] width 68 height 28
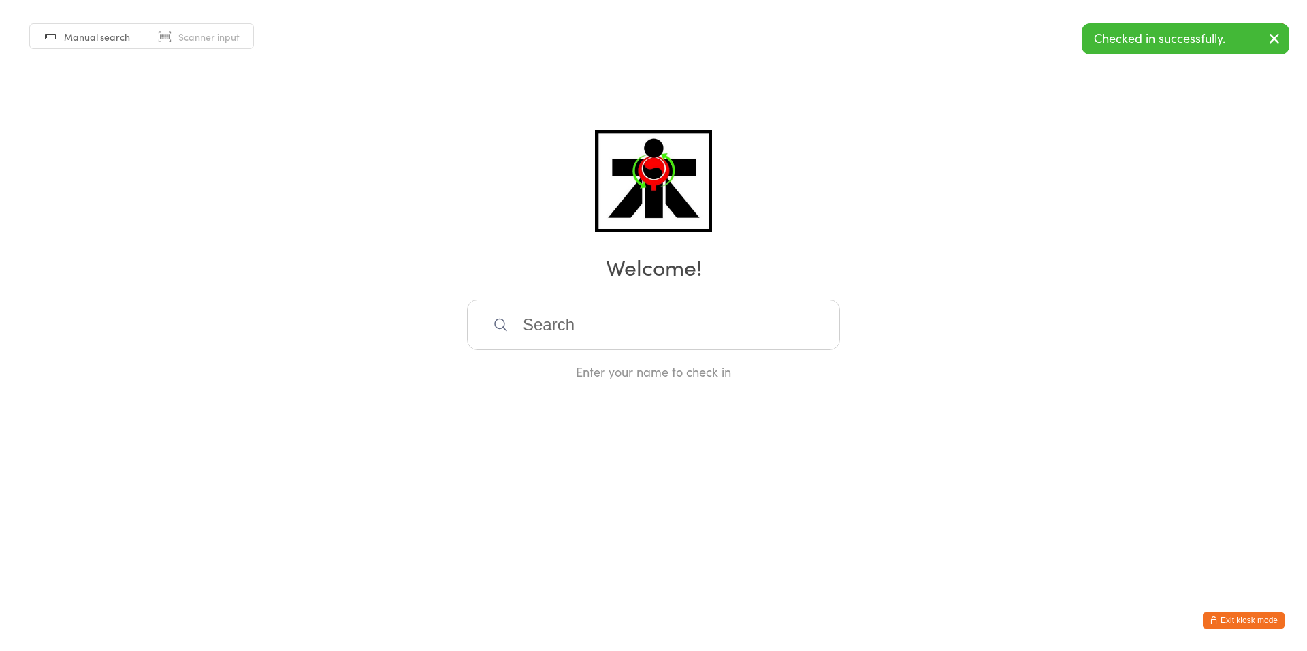
click at [597, 347] on input "search" at bounding box center [653, 325] width 373 height 50
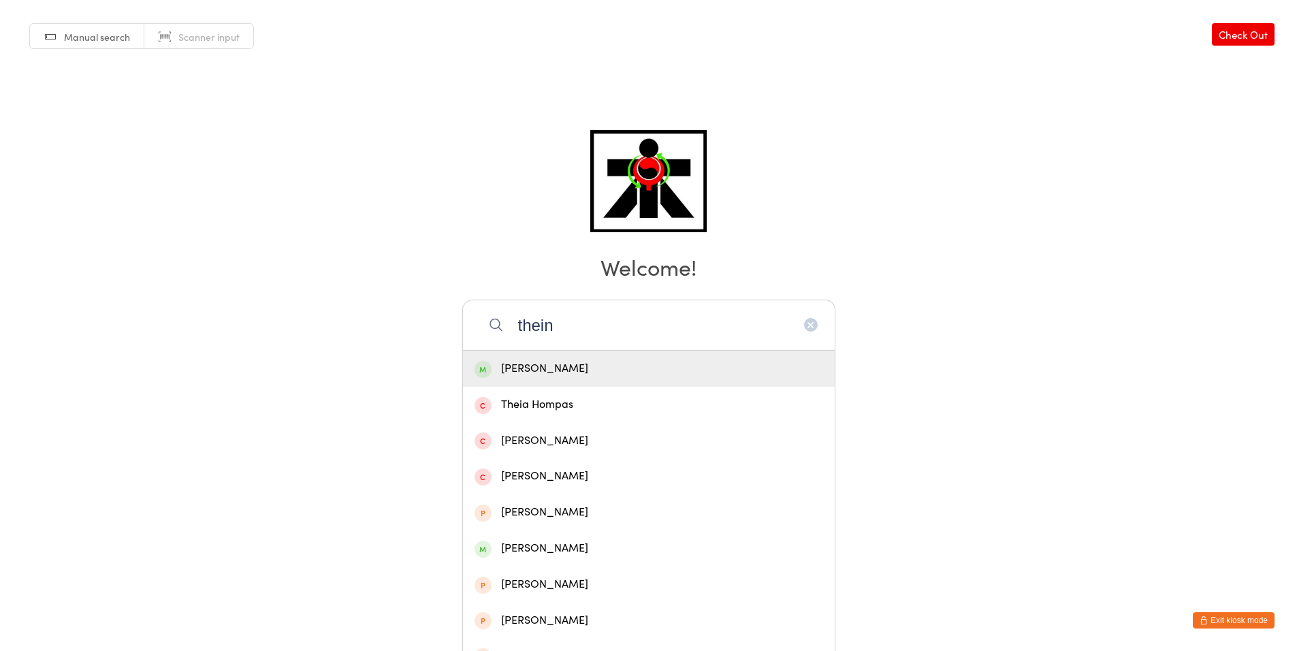
type input "thein"
click at [586, 364] on div "[PERSON_NAME]" at bounding box center [649, 369] width 349 height 18
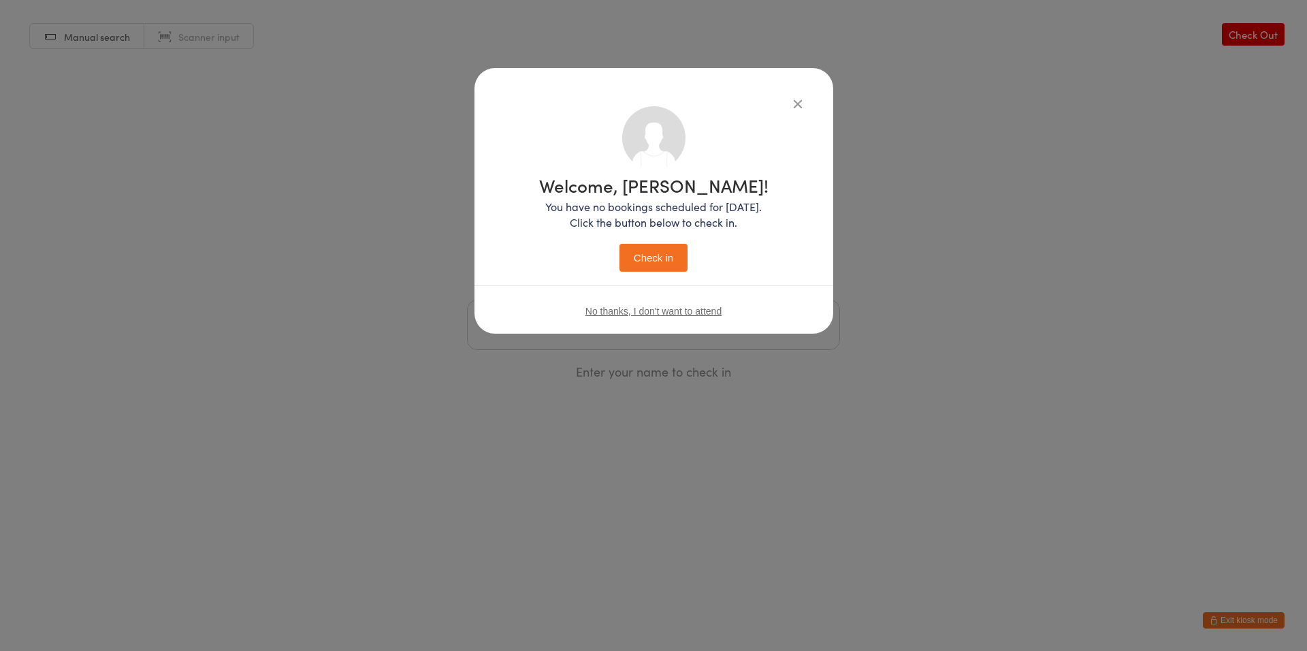
click at [671, 259] on button "Check in" at bounding box center [654, 258] width 68 height 28
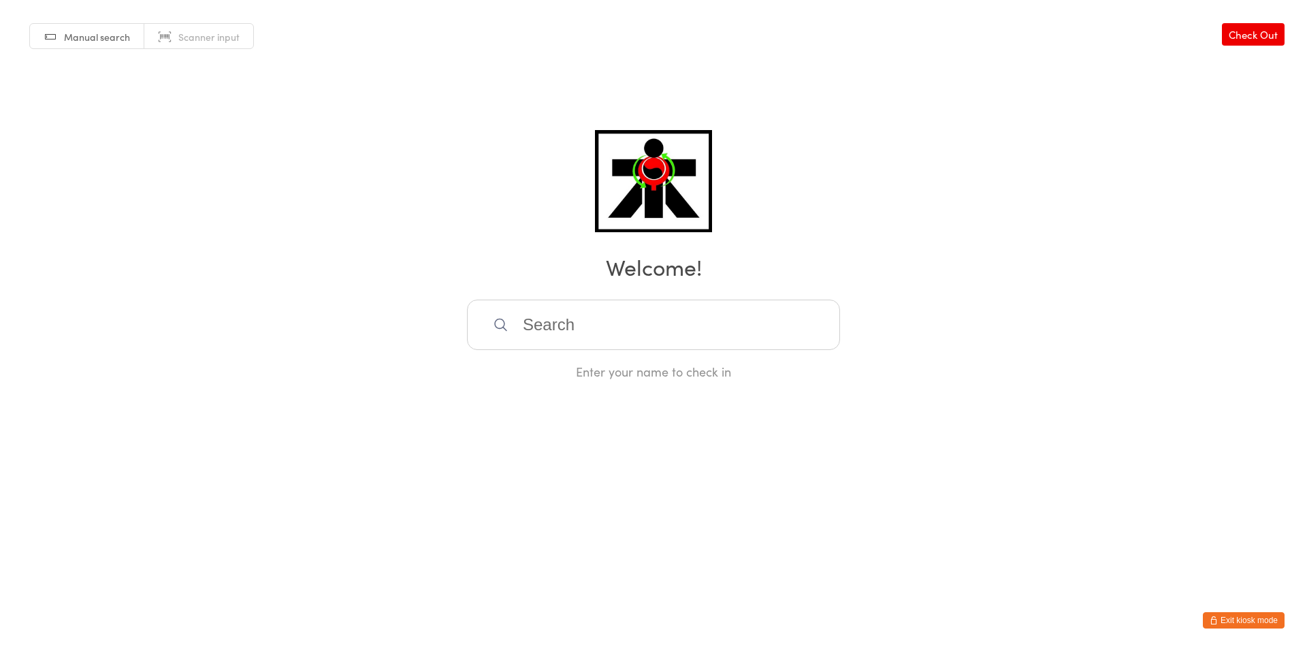
click at [652, 332] on input "search" at bounding box center [653, 325] width 373 height 50
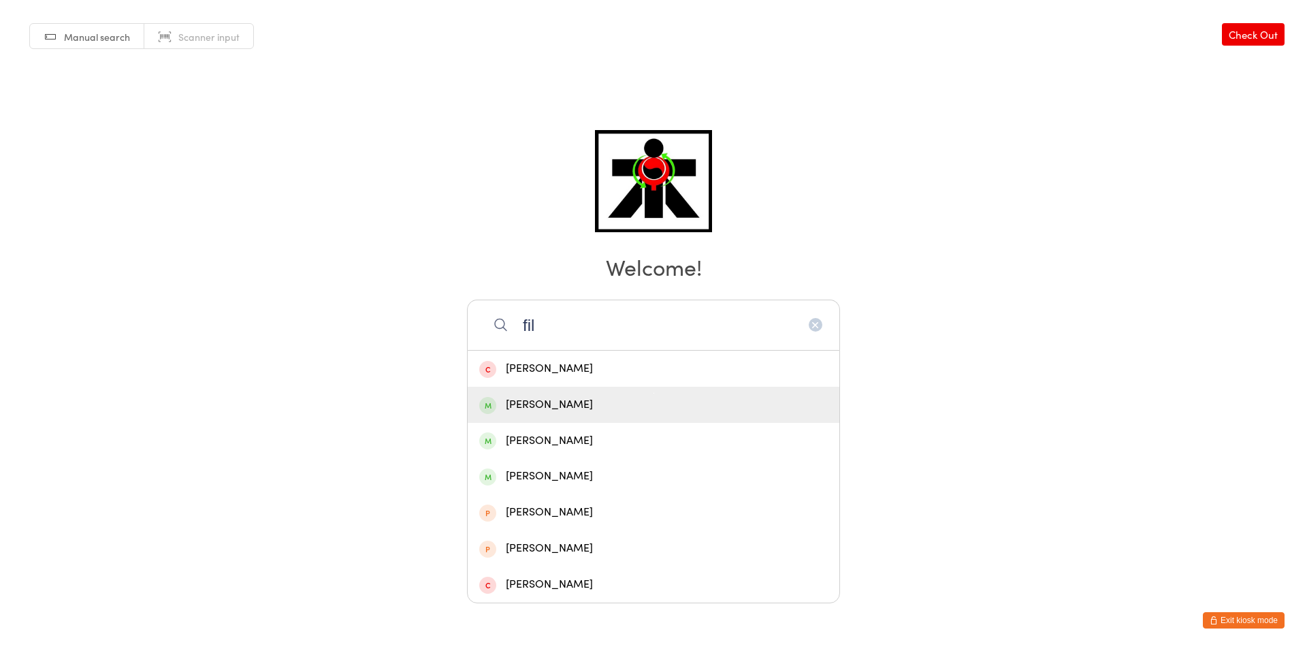
type input "fil"
click at [641, 389] on div "[PERSON_NAME]" at bounding box center [654, 405] width 372 height 36
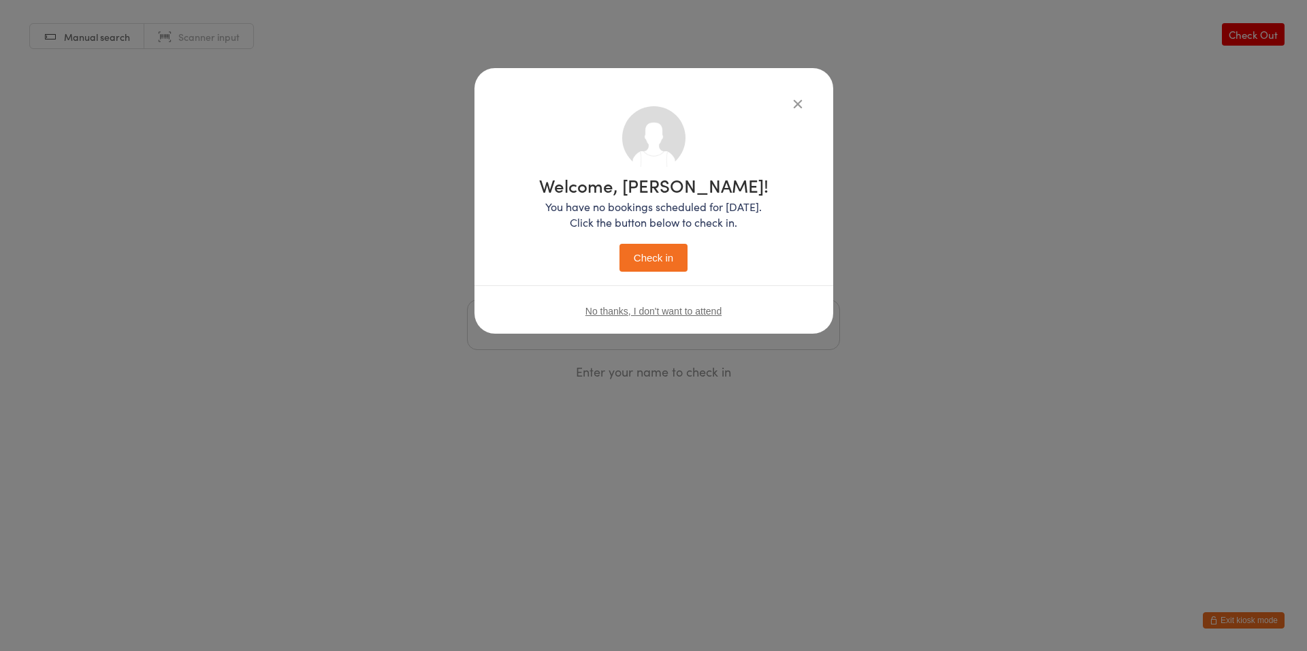
click at [654, 257] on button "Check in" at bounding box center [654, 258] width 68 height 28
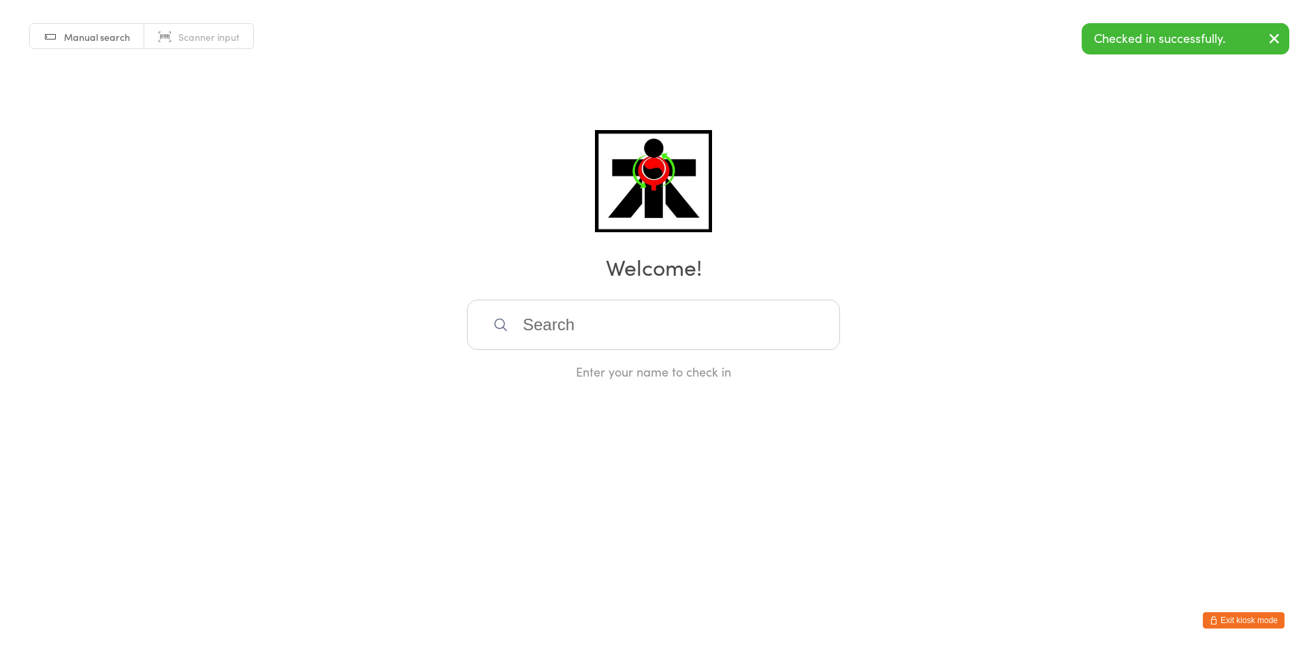
click at [605, 330] on input "search" at bounding box center [653, 325] width 373 height 50
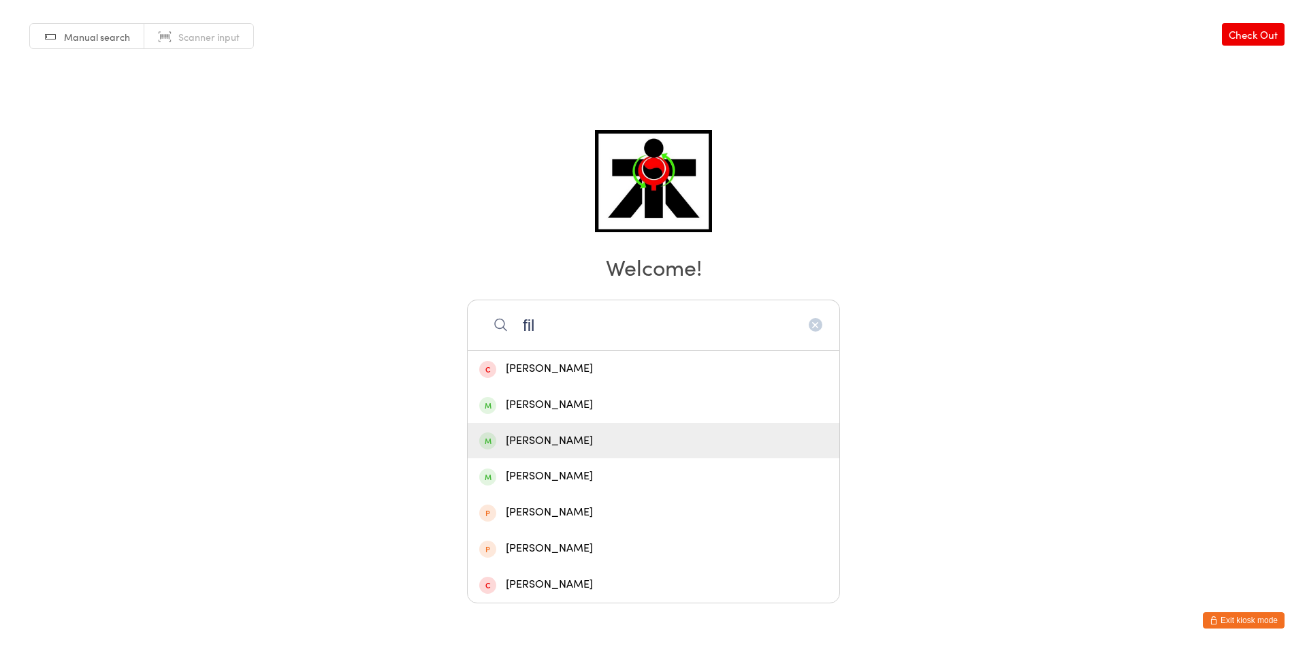
type input "fil"
click at [581, 432] on div "[PERSON_NAME]" at bounding box center [653, 441] width 349 height 18
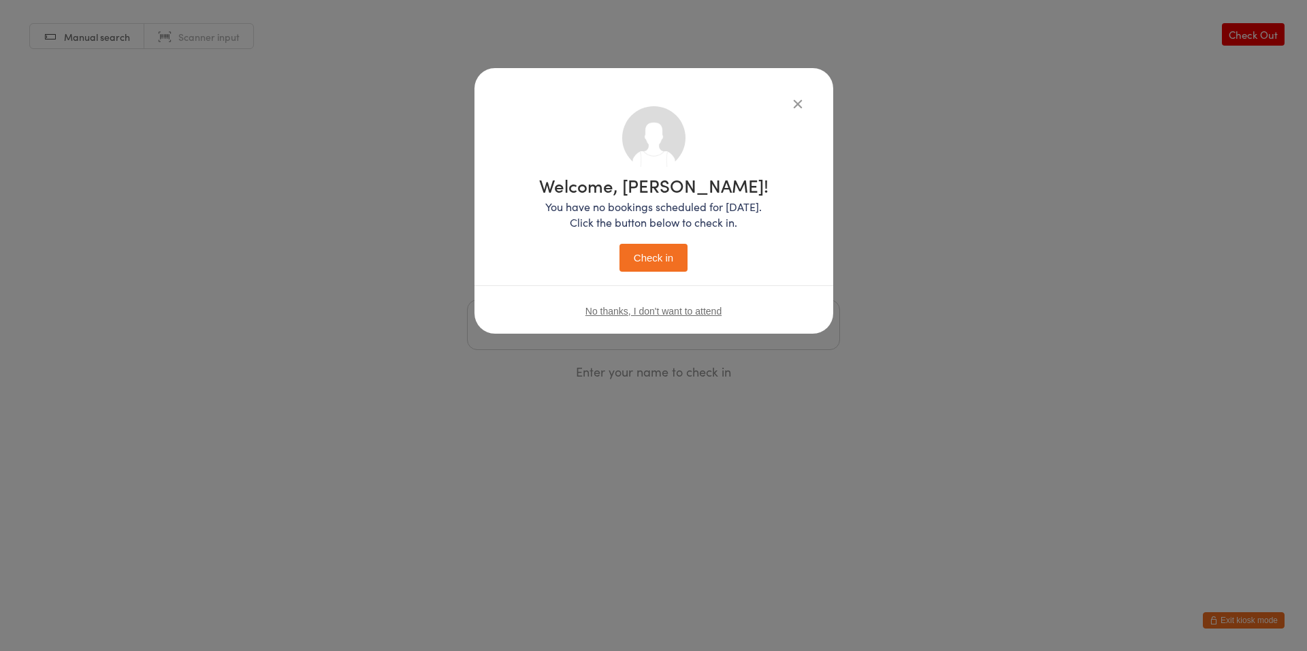
drag, startPoint x: 646, startPoint y: 250, endPoint x: 618, endPoint y: 277, distance: 38.5
click at [622, 272] on div "Welcome, [PERSON_NAME]! You have no bookings scheduled for [DATE]. Click the bu…" at bounding box center [654, 221] width 304 height 230
click at [641, 263] on button "Check in" at bounding box center [654, 258] width 68 height 28
